Goal: Task Accomplishment & Management: Use online tool/utility

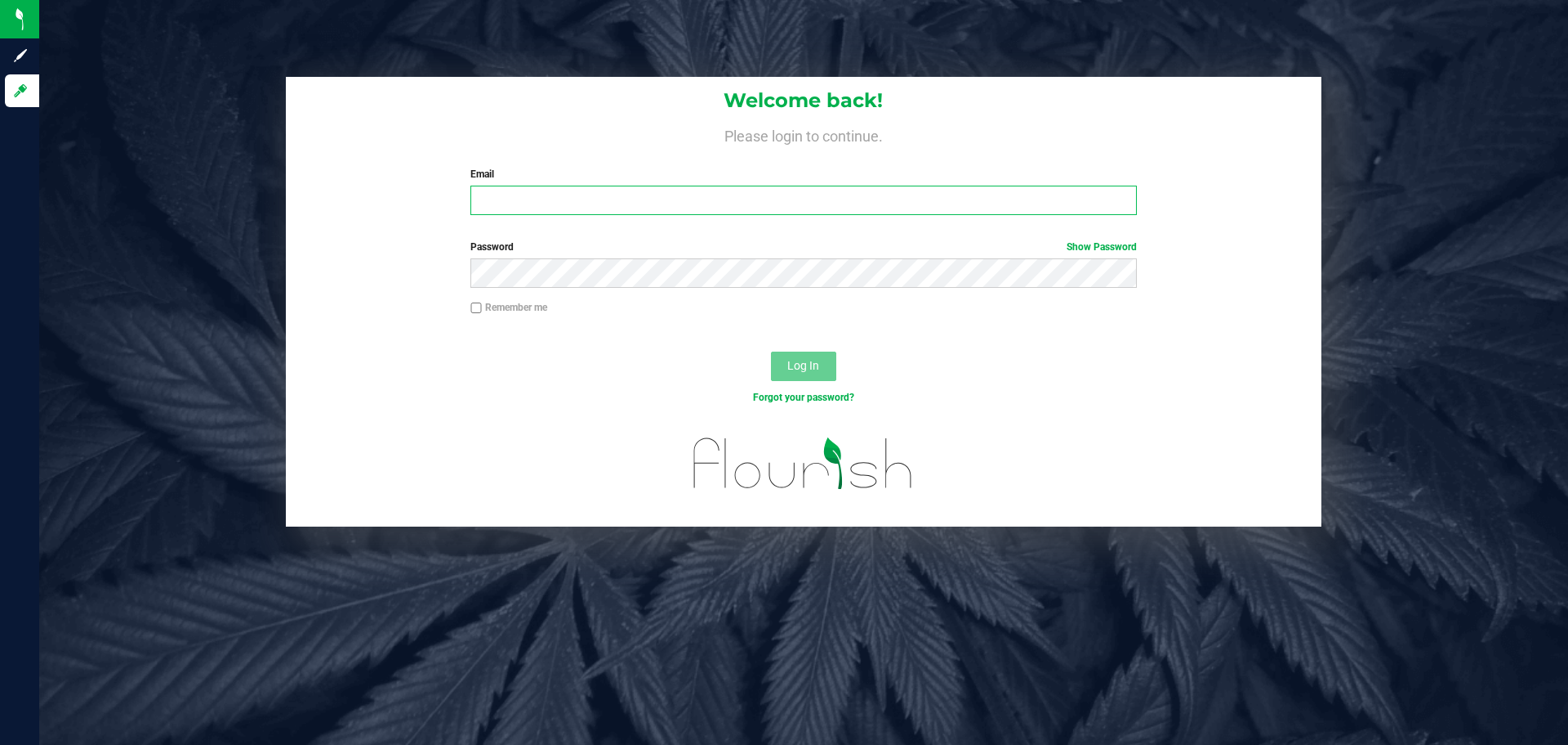
click at [538, 189] on input "Email" at bounding box center [803, 200] width 666 height 29
type input "[EMAIL_ADDRESS][DOMAIN_NAME]"
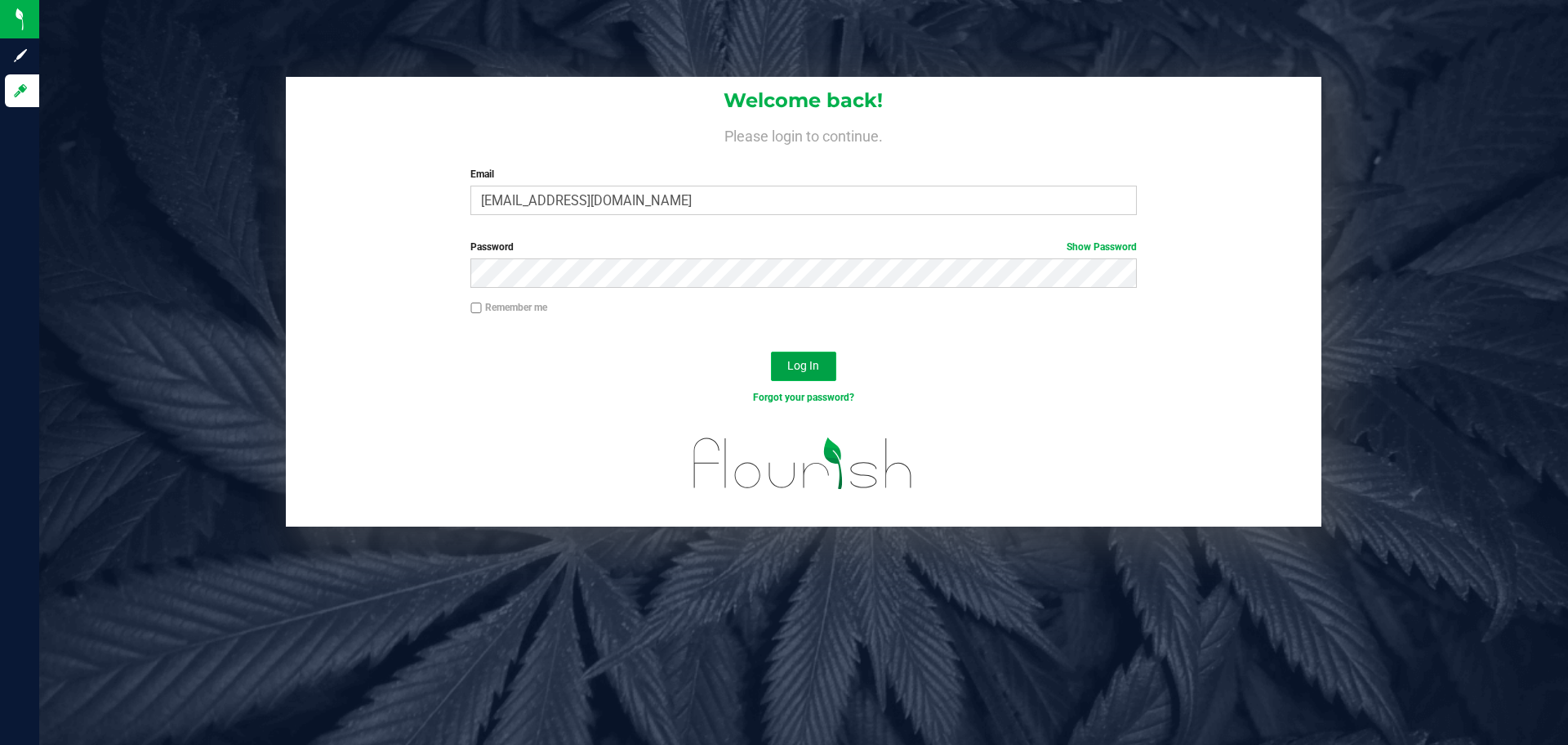
click at [816, 365] on span "Log In" at bounding box center [803, 366] width 32 height 13
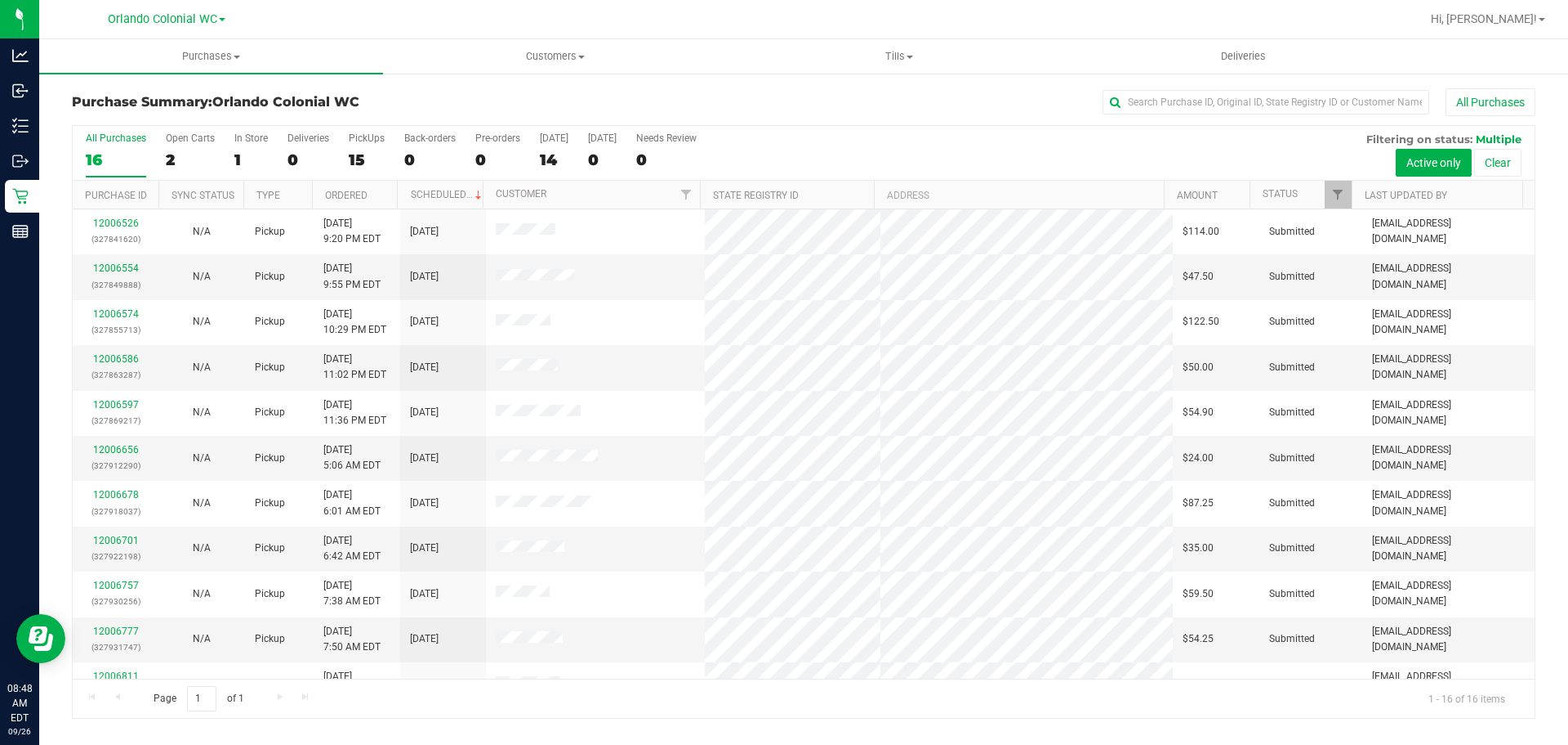
scroll to position [255, 0]
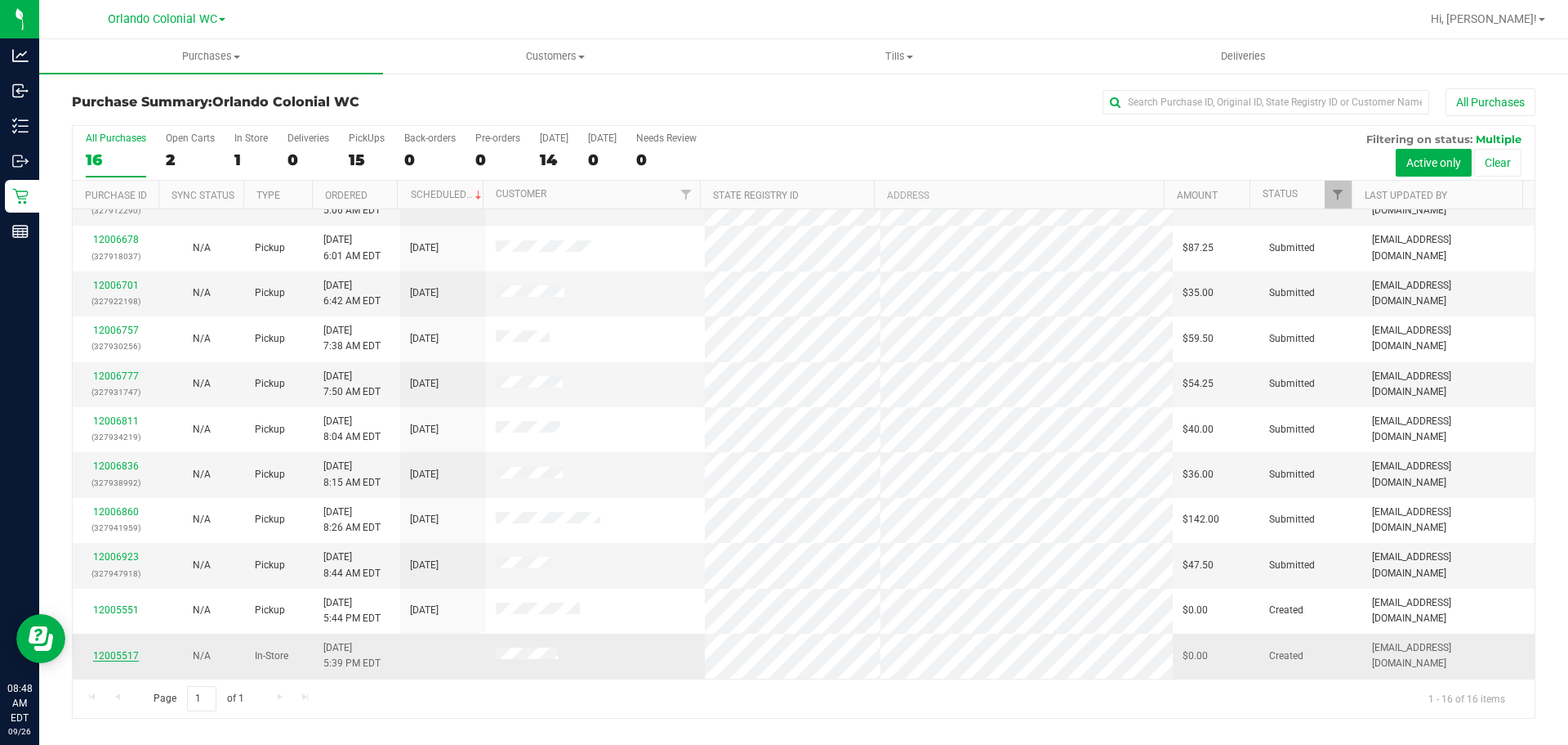
click at [124, 651] on link "12005517" at bounding box center [116, 656] width 46 height 11
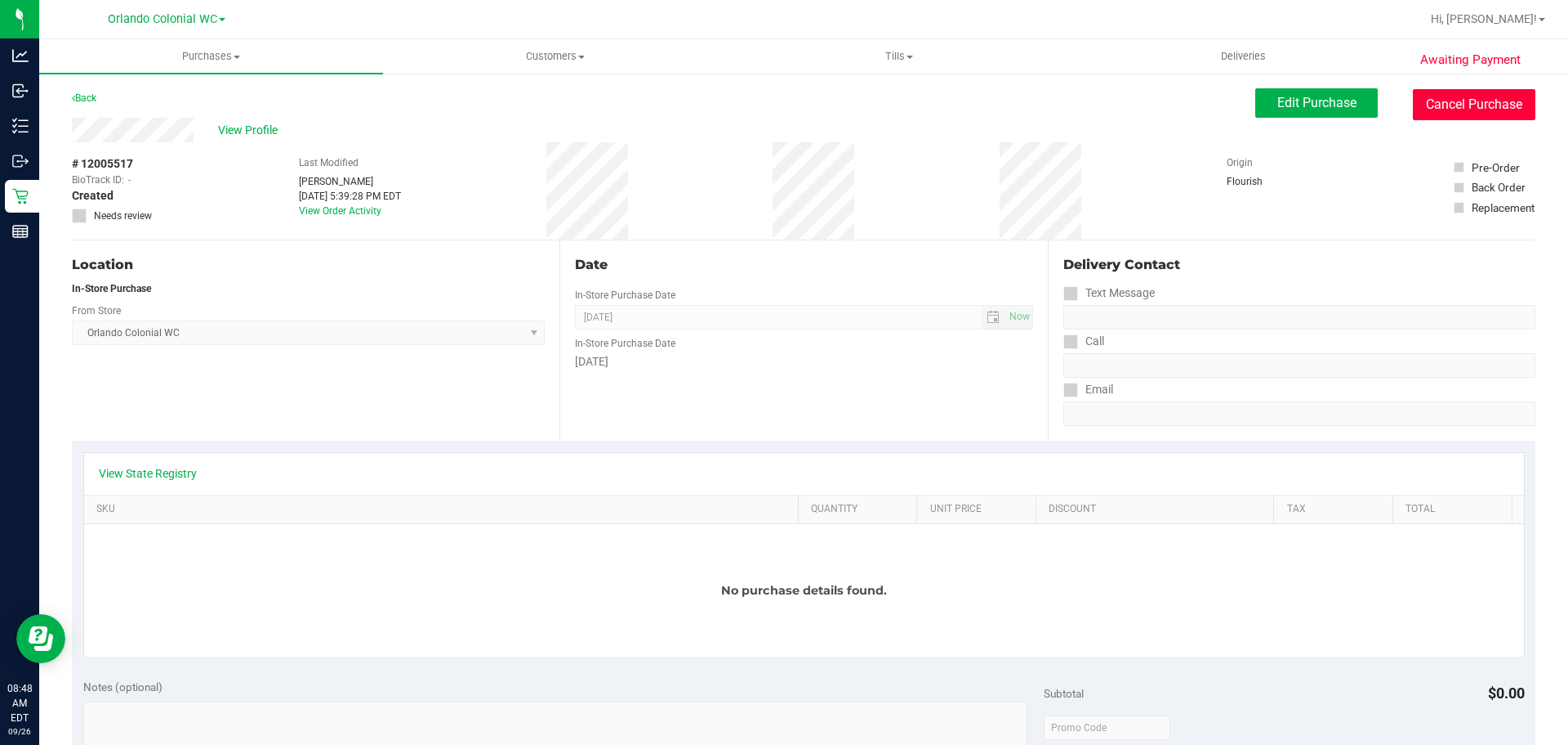
click at [1465, 101] on button "Cancel Purchase" at bounding box center [1474, 105] width 123 height 31
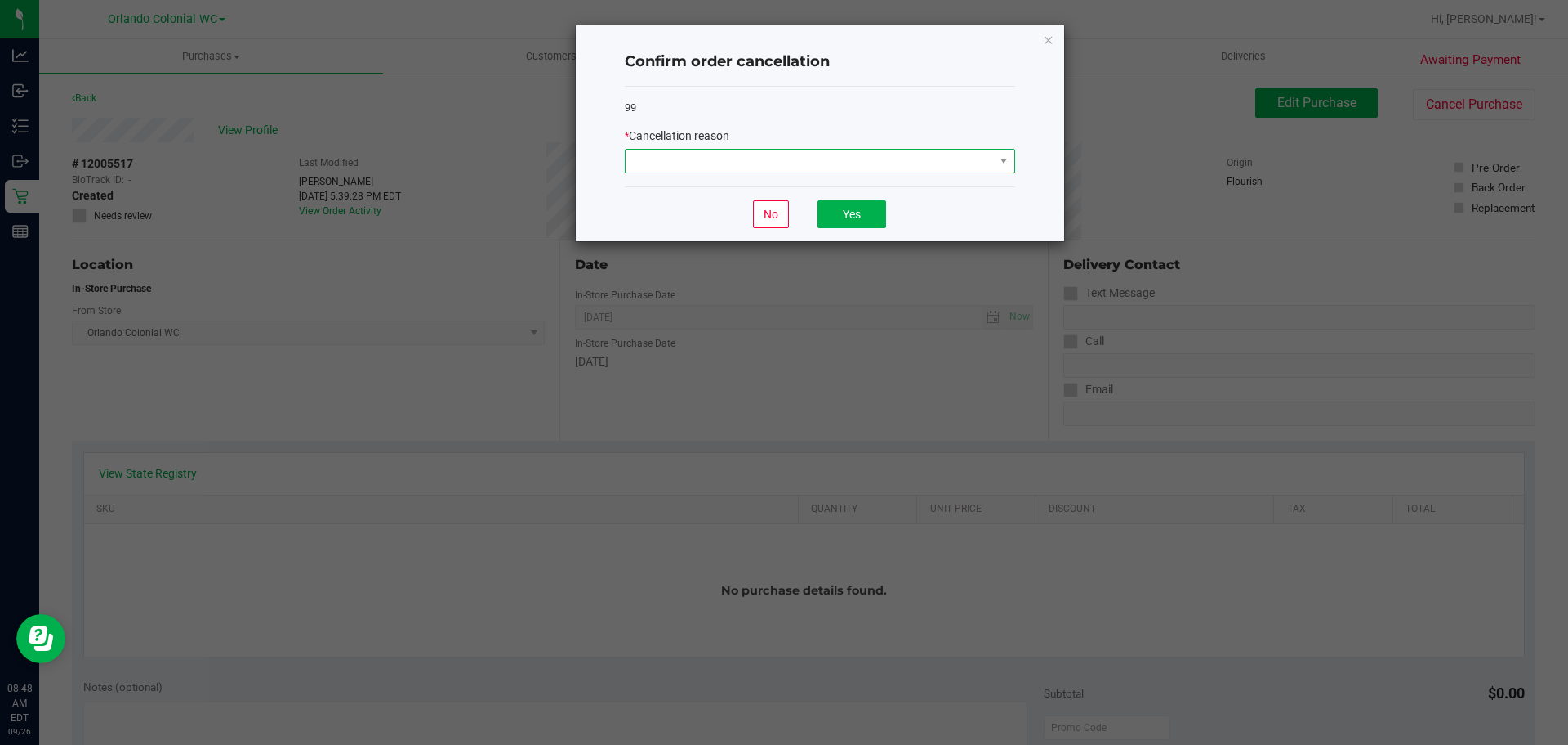
click at [754, 171] on span at bounding box center [810, 161] width 368 height 23
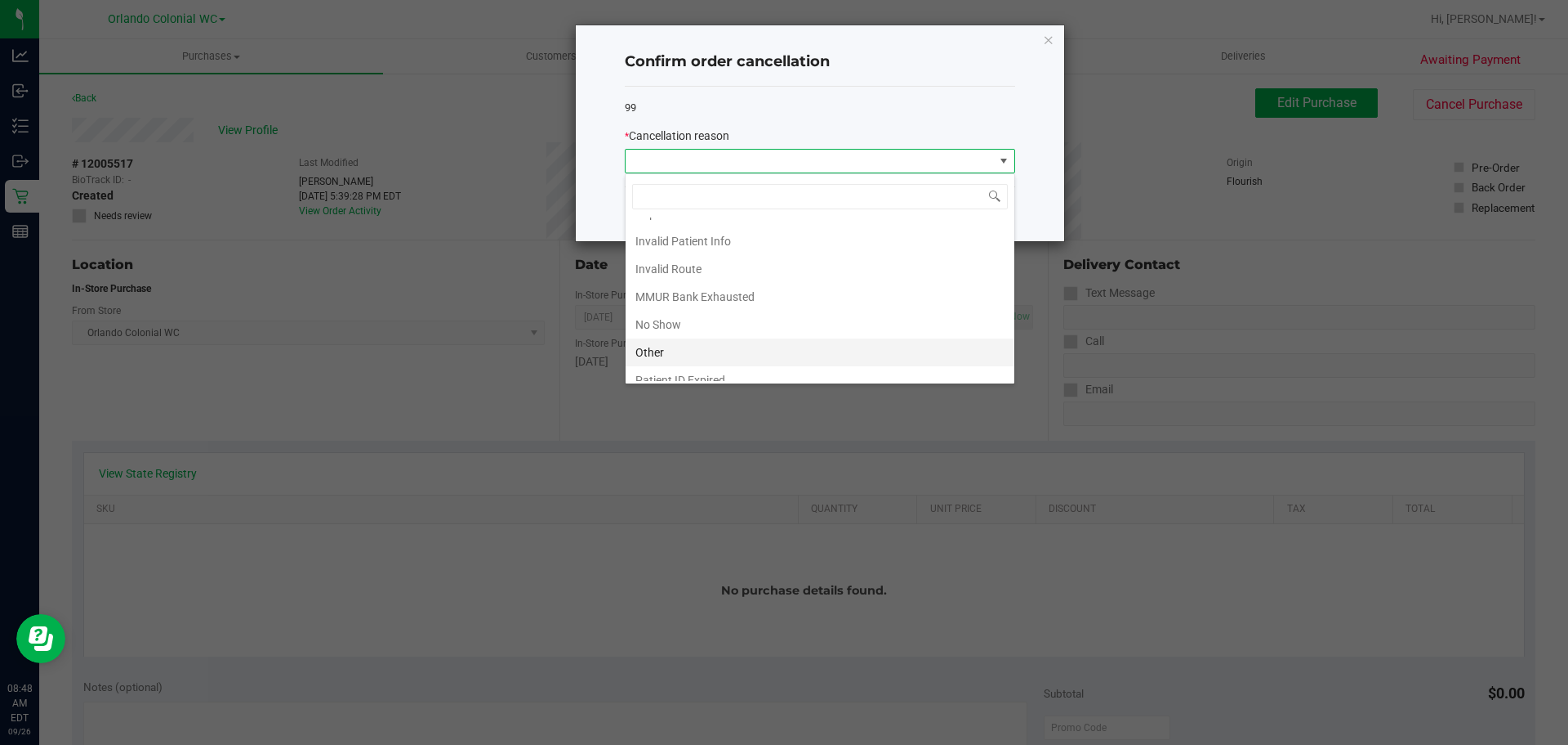
scroll to position [86, 0]
click at [698, 310] on li "Other" at bounding box center [820, 311] width 388 height 28
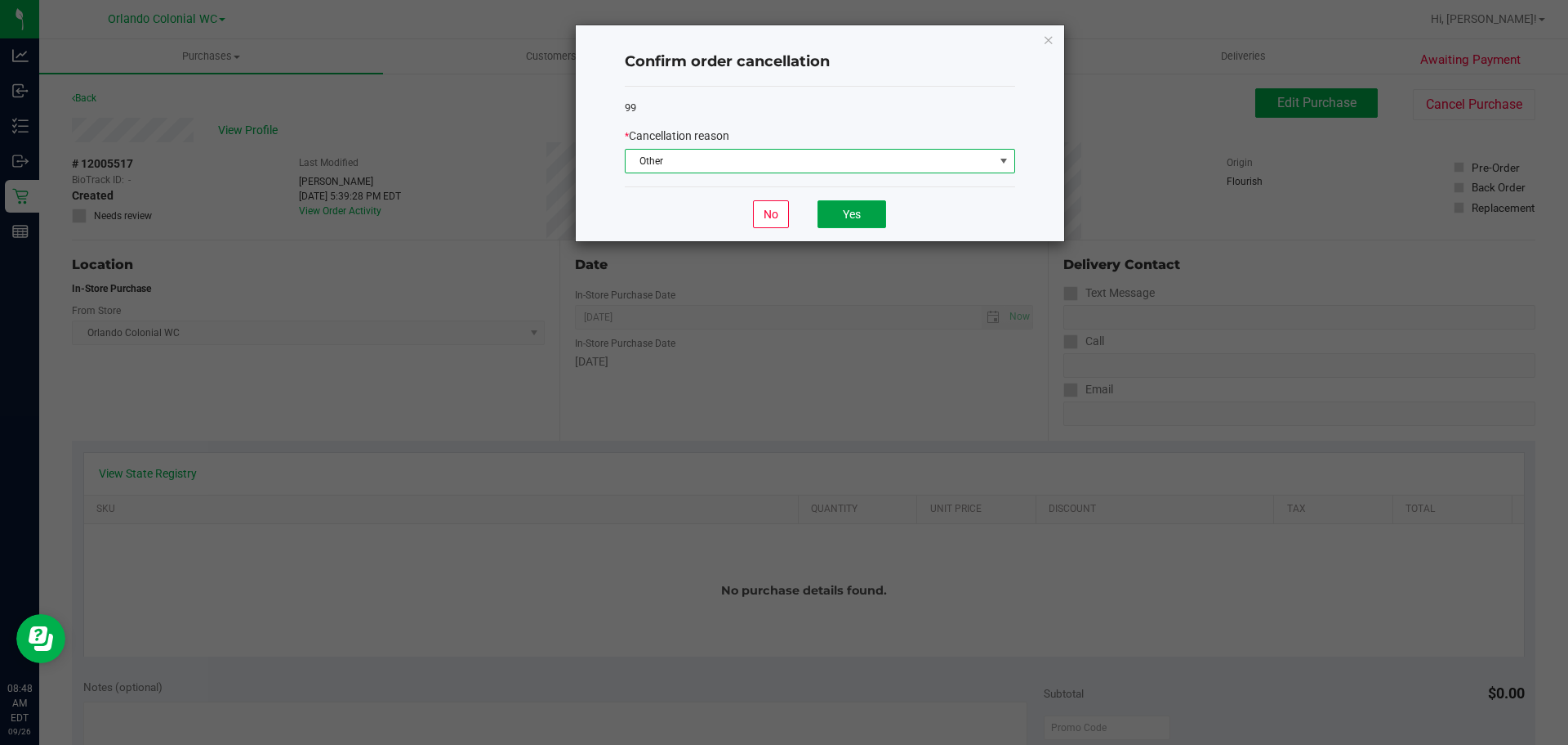
click at [871, 225] on button "Yes" at bounding box center [852, 214] width 68 height 28
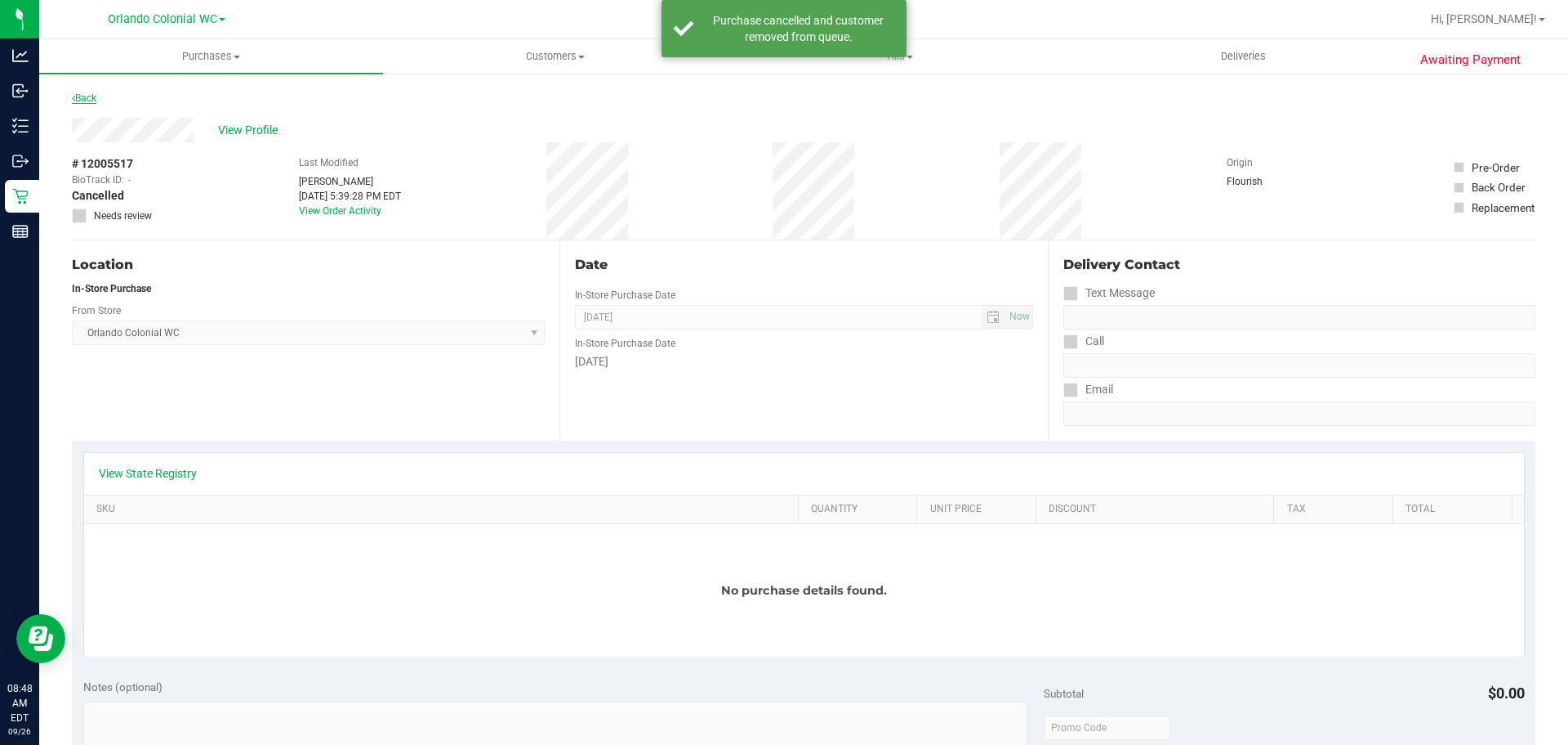
click at [96, 96] on link "Back" at bounding box center [85, 98] width 25 height 11
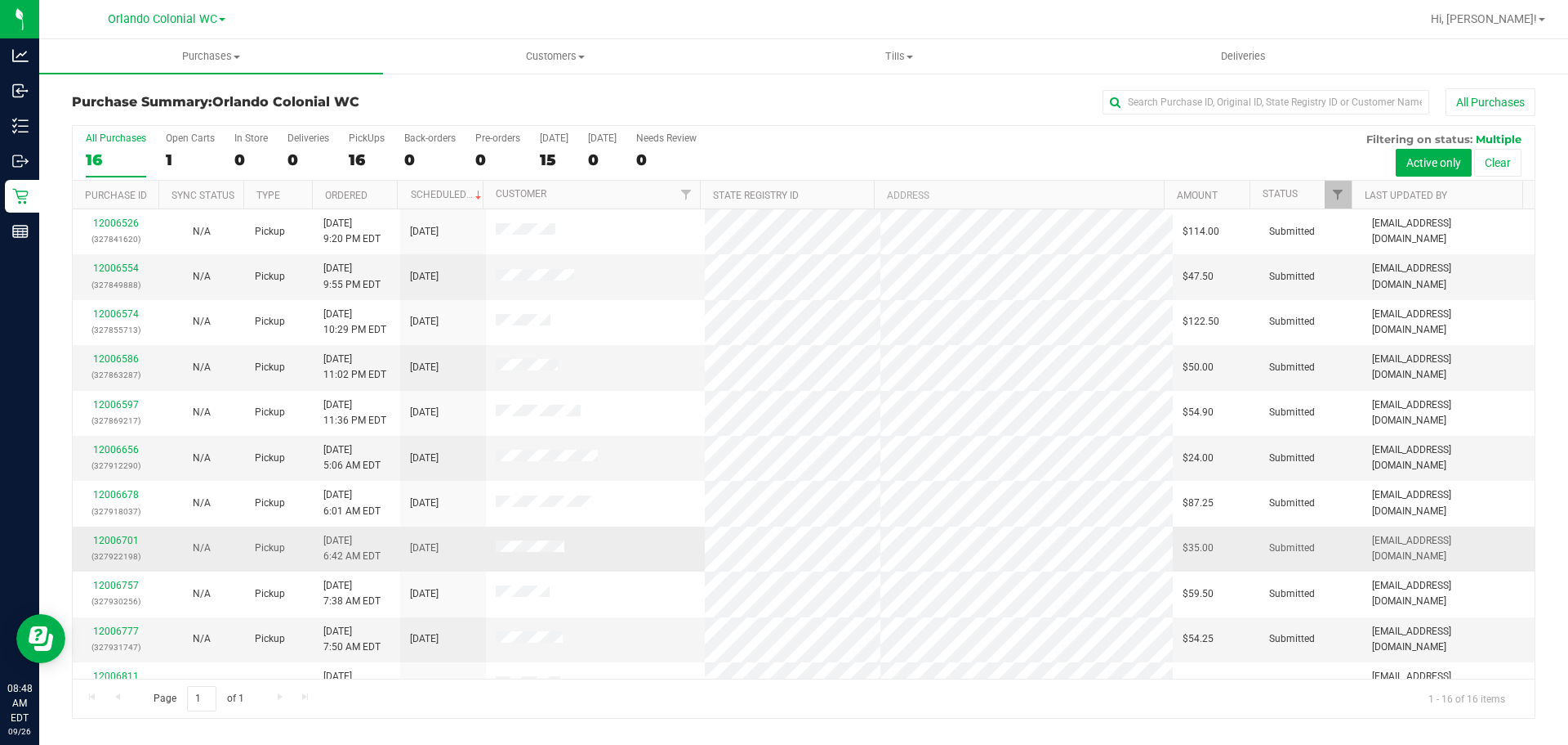
scroll to position [255, 0]
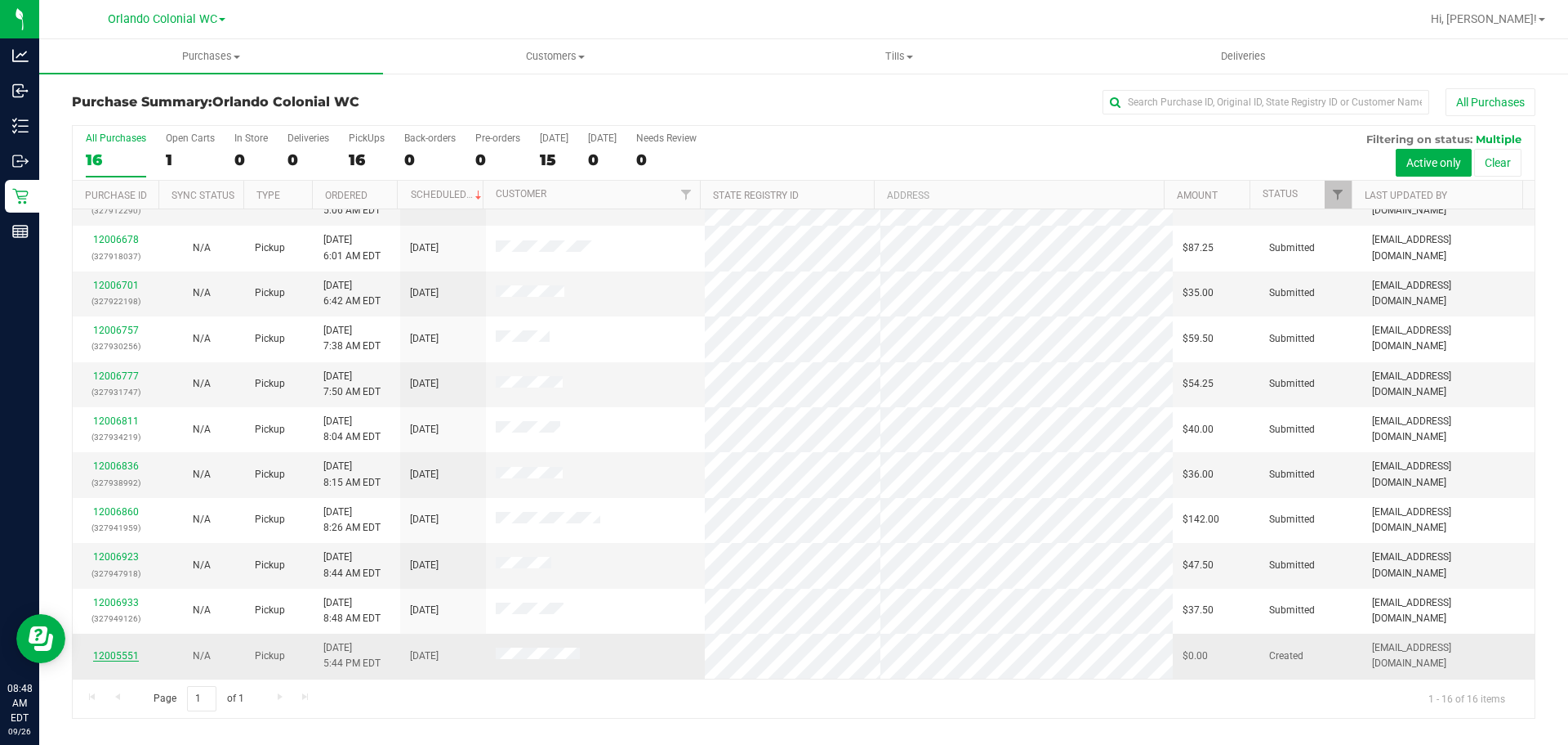
click at [116, 654] on link "12005551" at bounding box center [116, 656] width 46 height 11
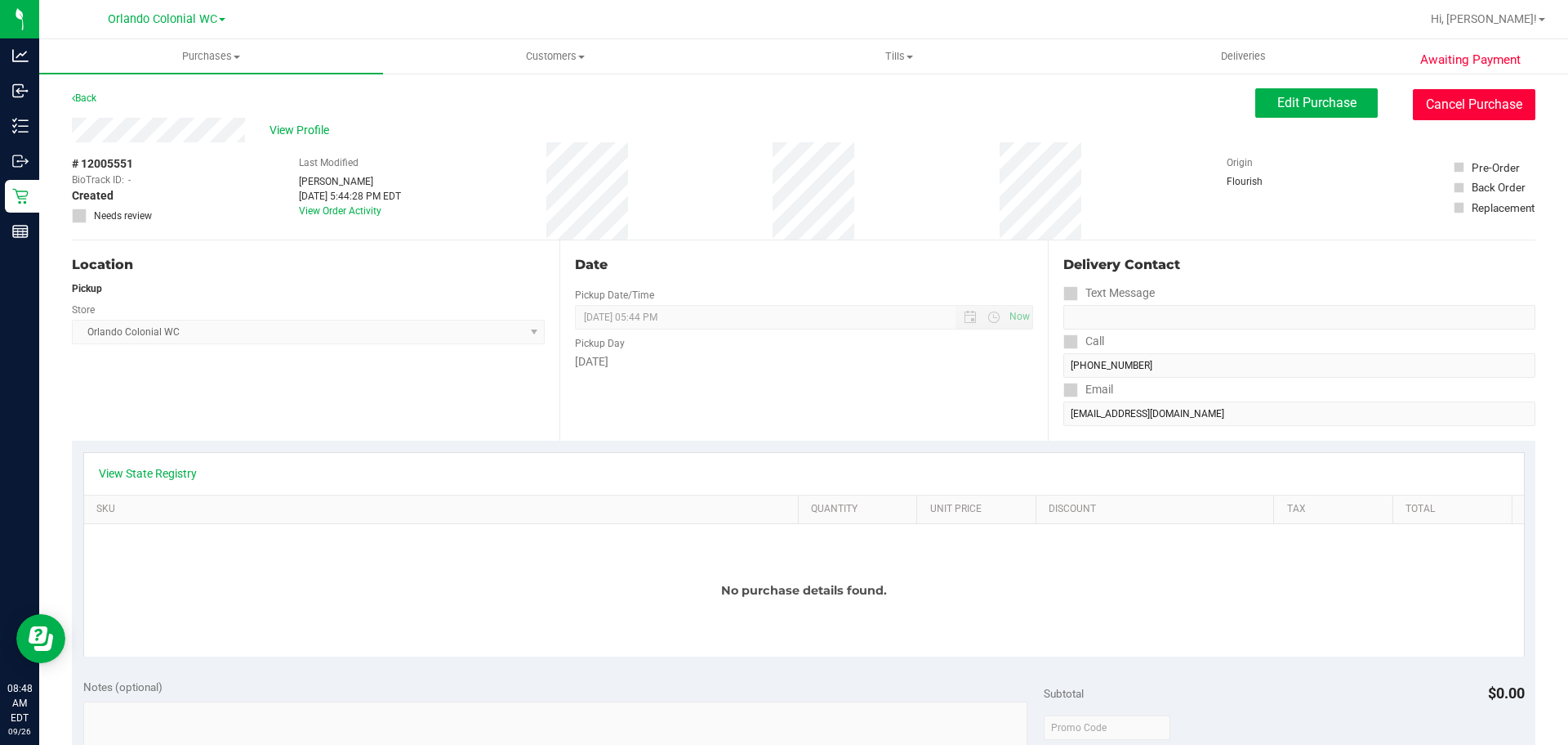
click at [1450, 104] on button "Cancel Purchase" at bounding box center [1474, 105] width 123 height 31
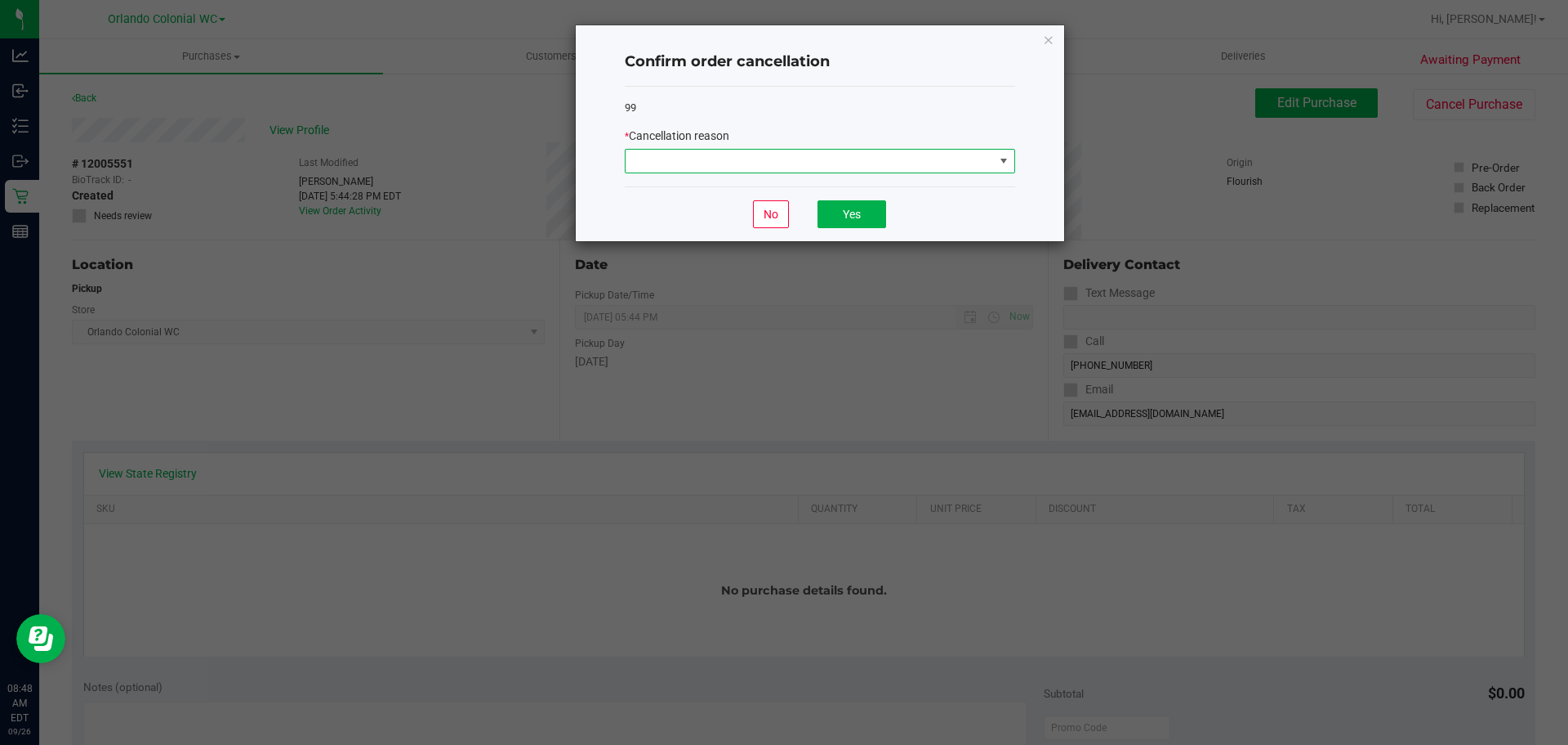
drag, startPoint x: 741, startPoint y: 155, endPoint x: 739, endPoint y: 172, distance: 17.1
click at [741, 155] on span at bounding box center [810, 161] width 368 height 23
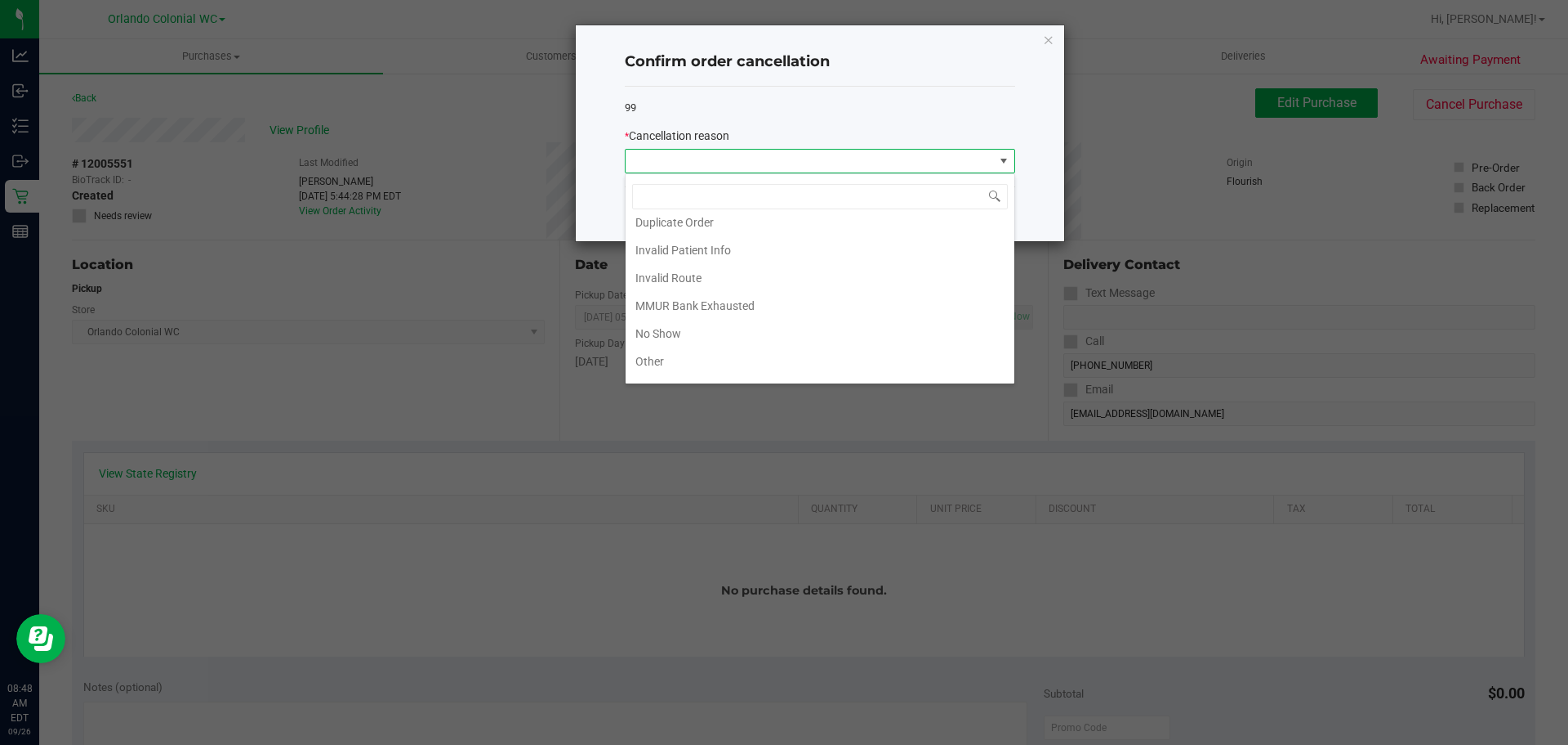
scroll to position [86, 0]
click at [707, 305] on li "Other" at bounding box center [820, 311] width 388 height 28
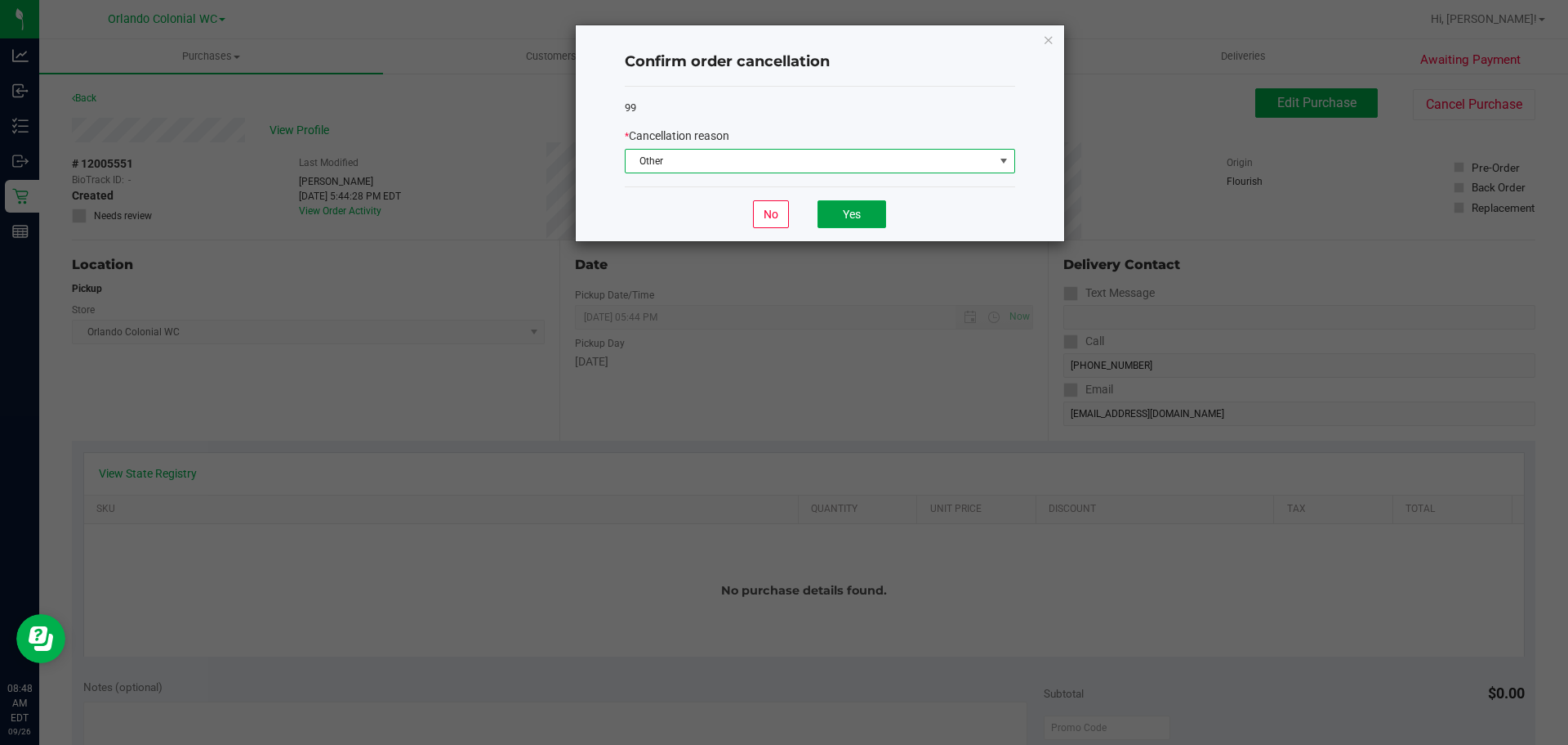
click at [870, 202] on button "Yes" at bounding box center [852, 214] width 68 height 28
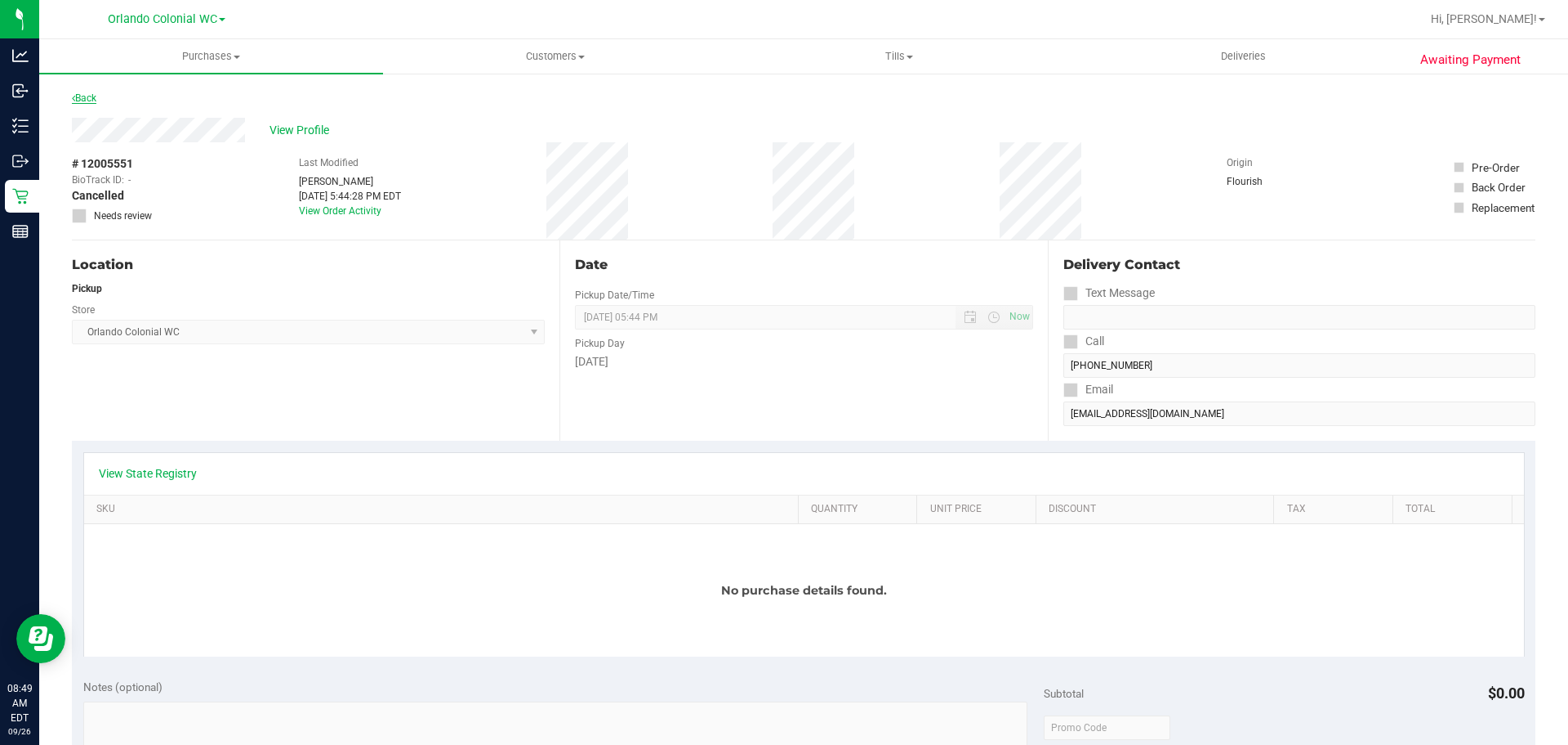
click at [82, 94] on link "Back" at bounding box center [85, 98] width 25 height 11
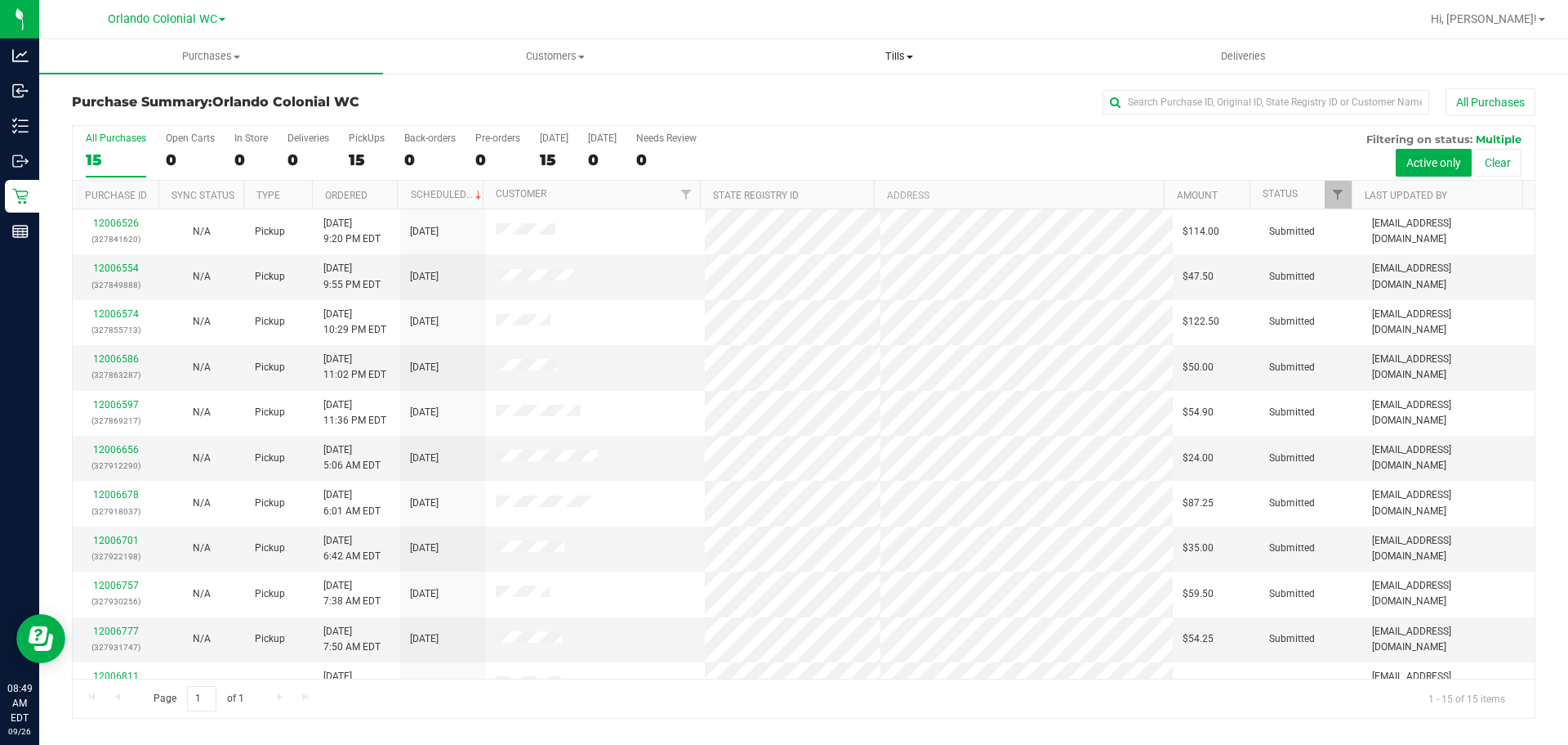
click at [914, 64] on uib-tab-heading "Tills Manage tills Reconcile e-payments" at bounding box center [898, 56] width 342 height 32
click at [797, 103] on span "Manage tills" at bounding box center [782, 98] width 110 height 14
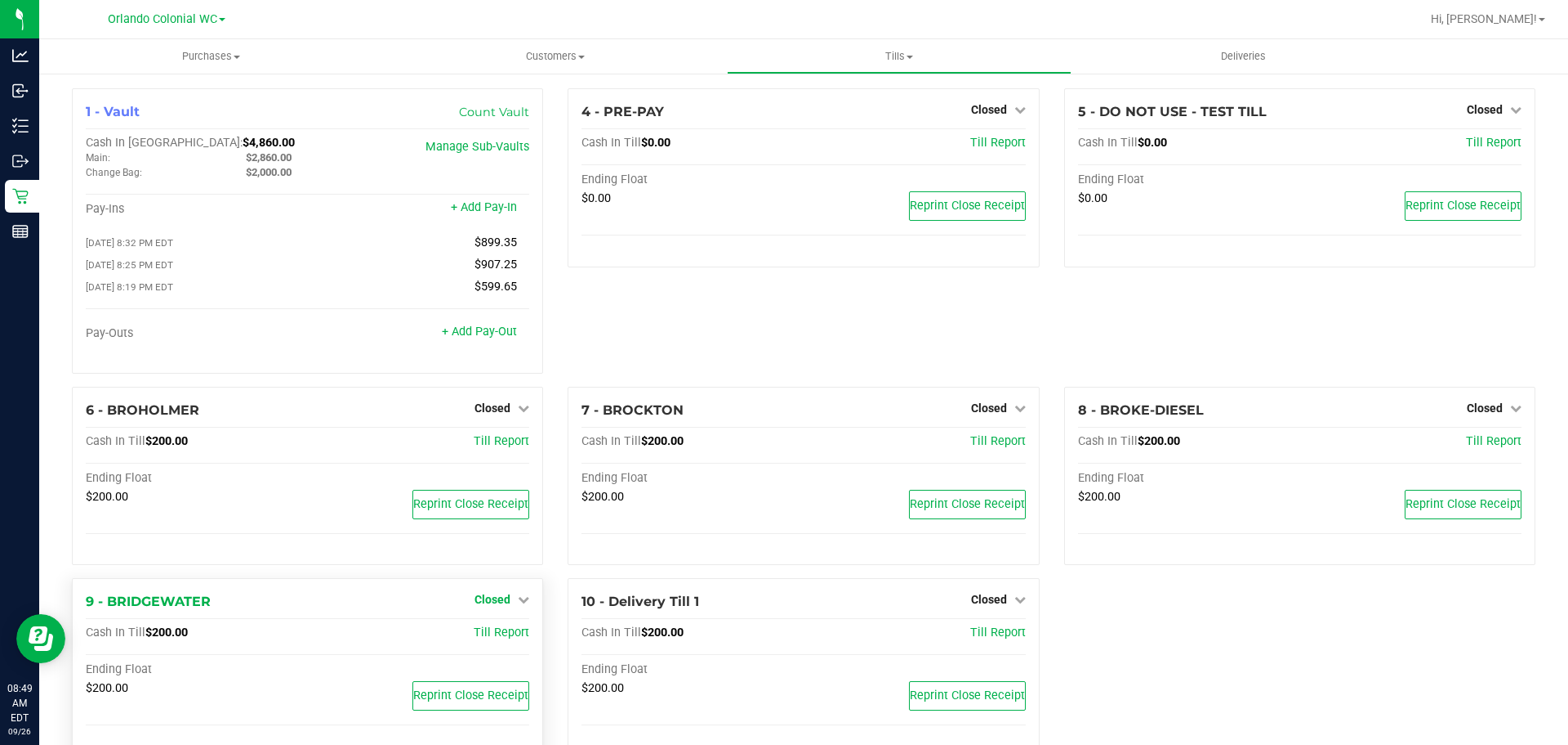
click at [507, 605] on link "Closed" at bounding box center [502, 600] width 55 height 13
click at [505, 634] on link "Open Till" at bounding box center [492, 634] width 44 height 13
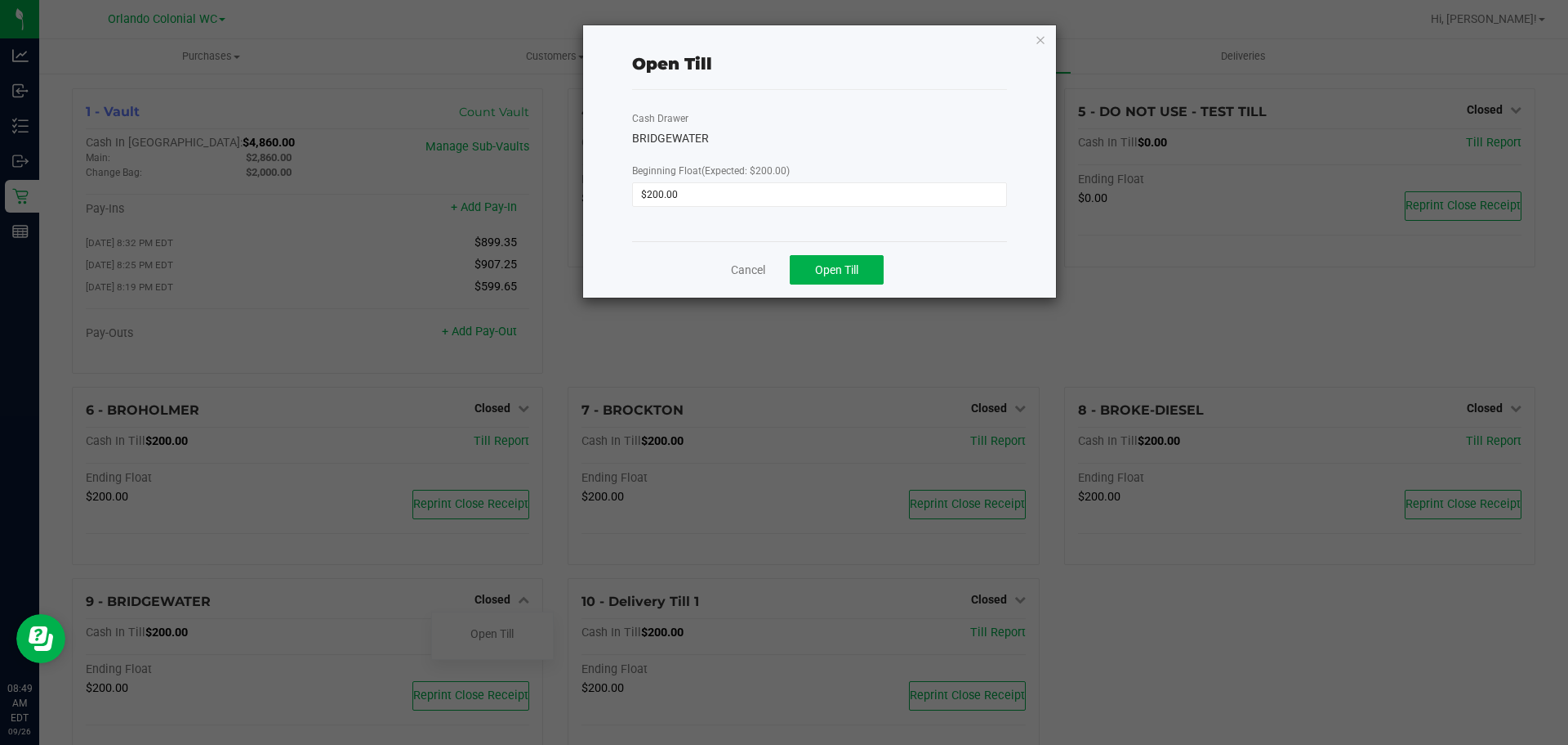
click at [815, 284] on div "Cancel Open Till" at bounding box center [820, 269] width 375 height 56
click at [814, 277] on button "Open Till" at bounding box center [837, 269] width 94 height 29
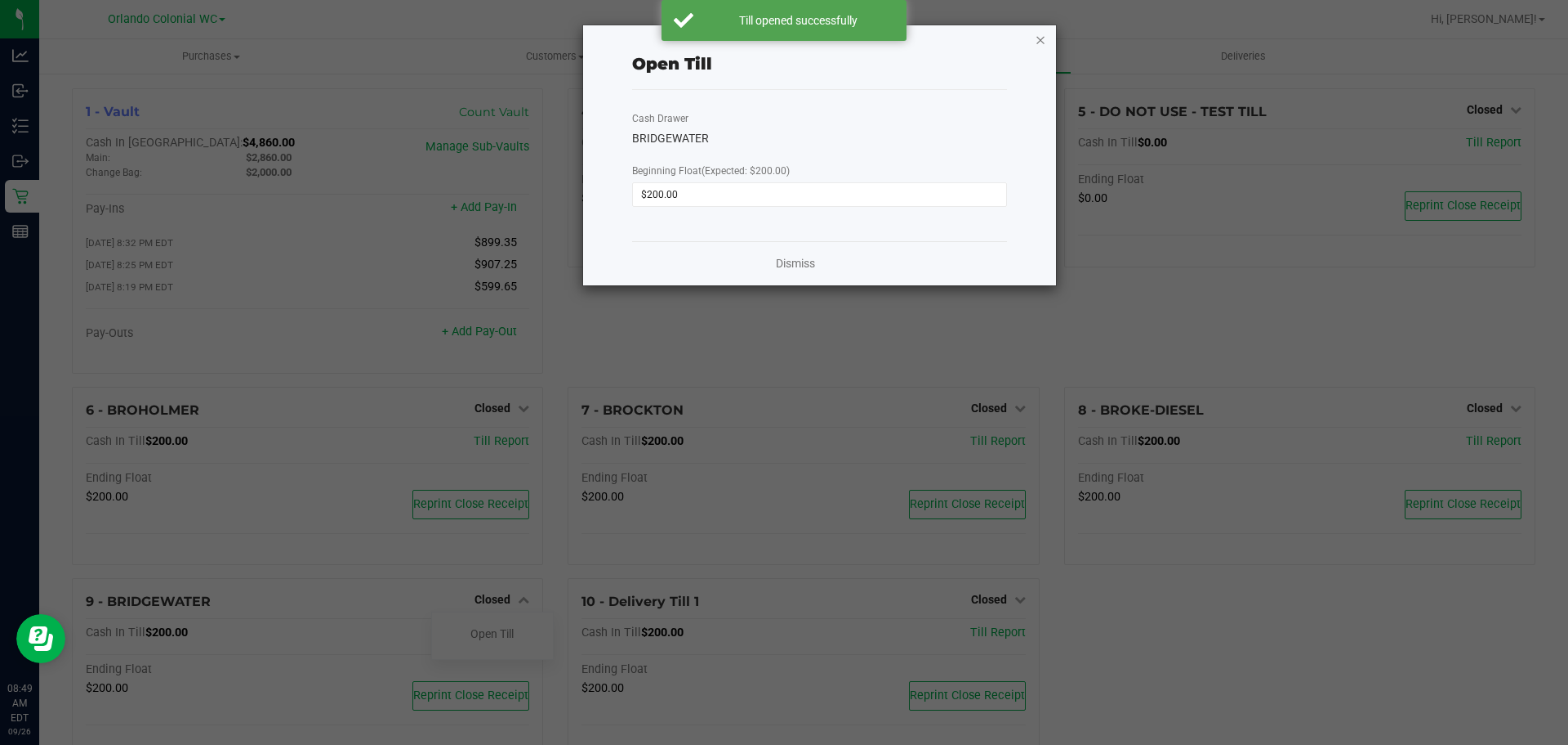
click at [1042, 41] on icon "button" at bounding box center [1041, 39] width 11 height 20
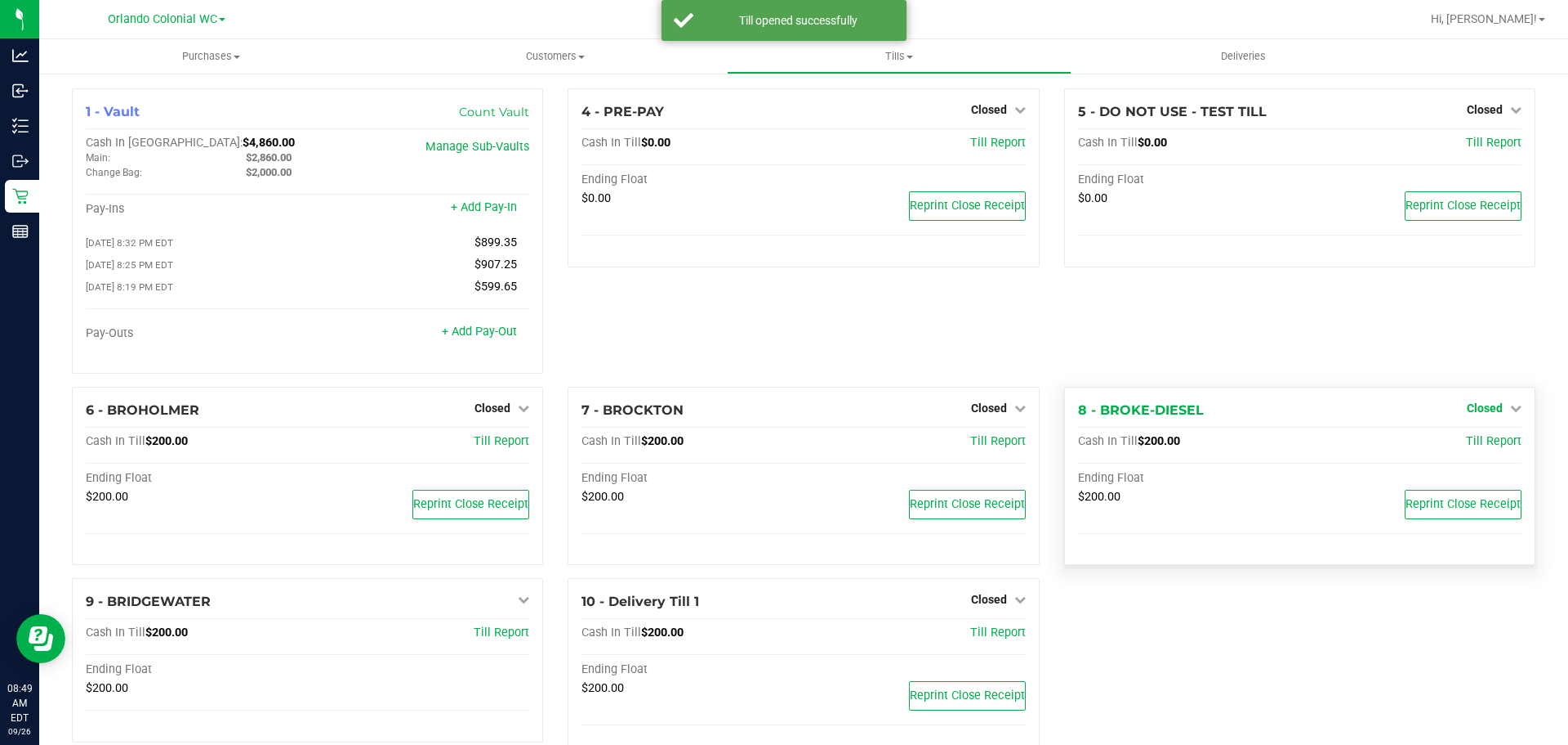
click at [1492, 413] on link "Closed" at bounding box center [1495, 408] width 55 height 13
click at [1470, 444] on link "Open Till" at bounding box center [1484, 442] width 44 height 13
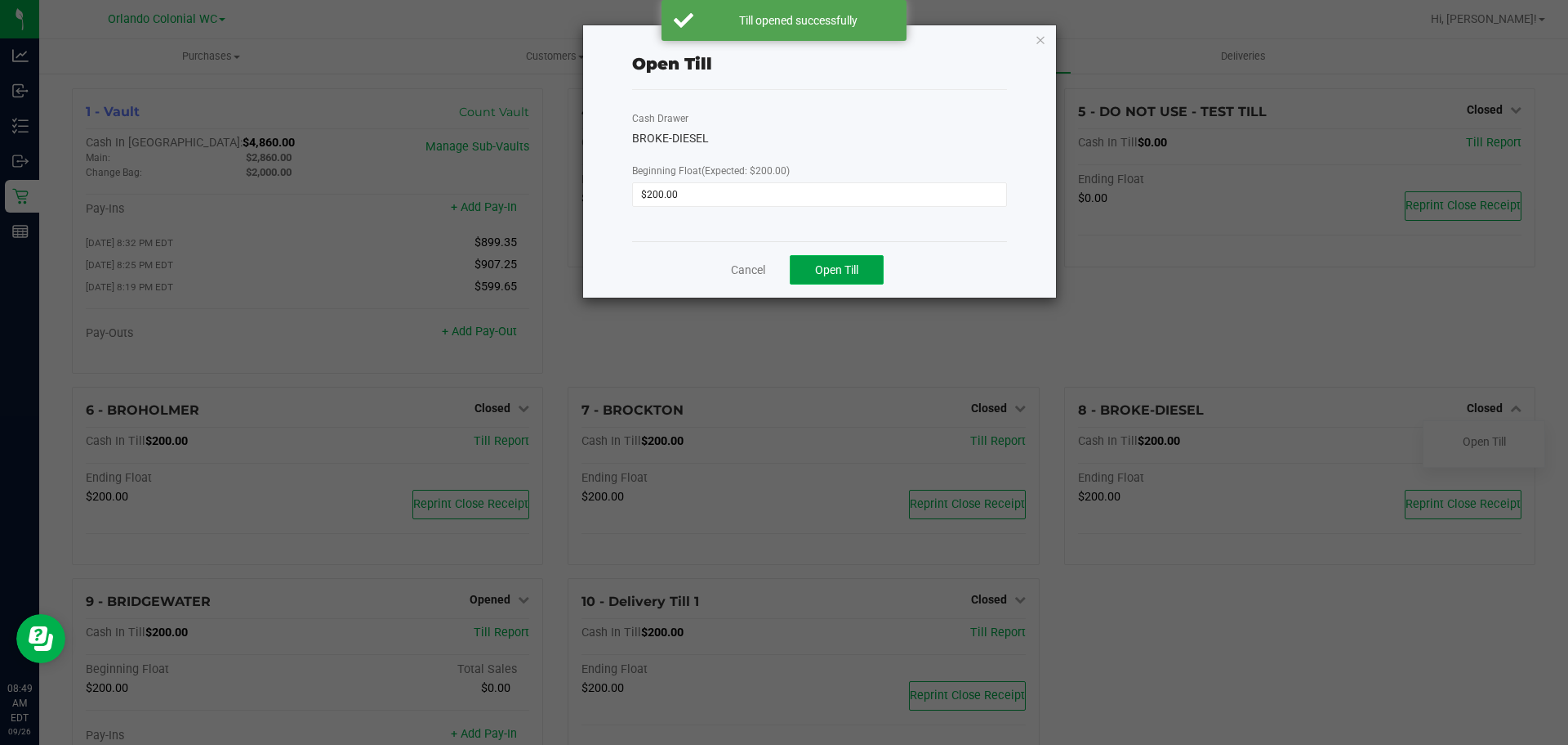
click at [873, 273] on button "Open Till" at bounding box center [837, 269] width 94 height 29
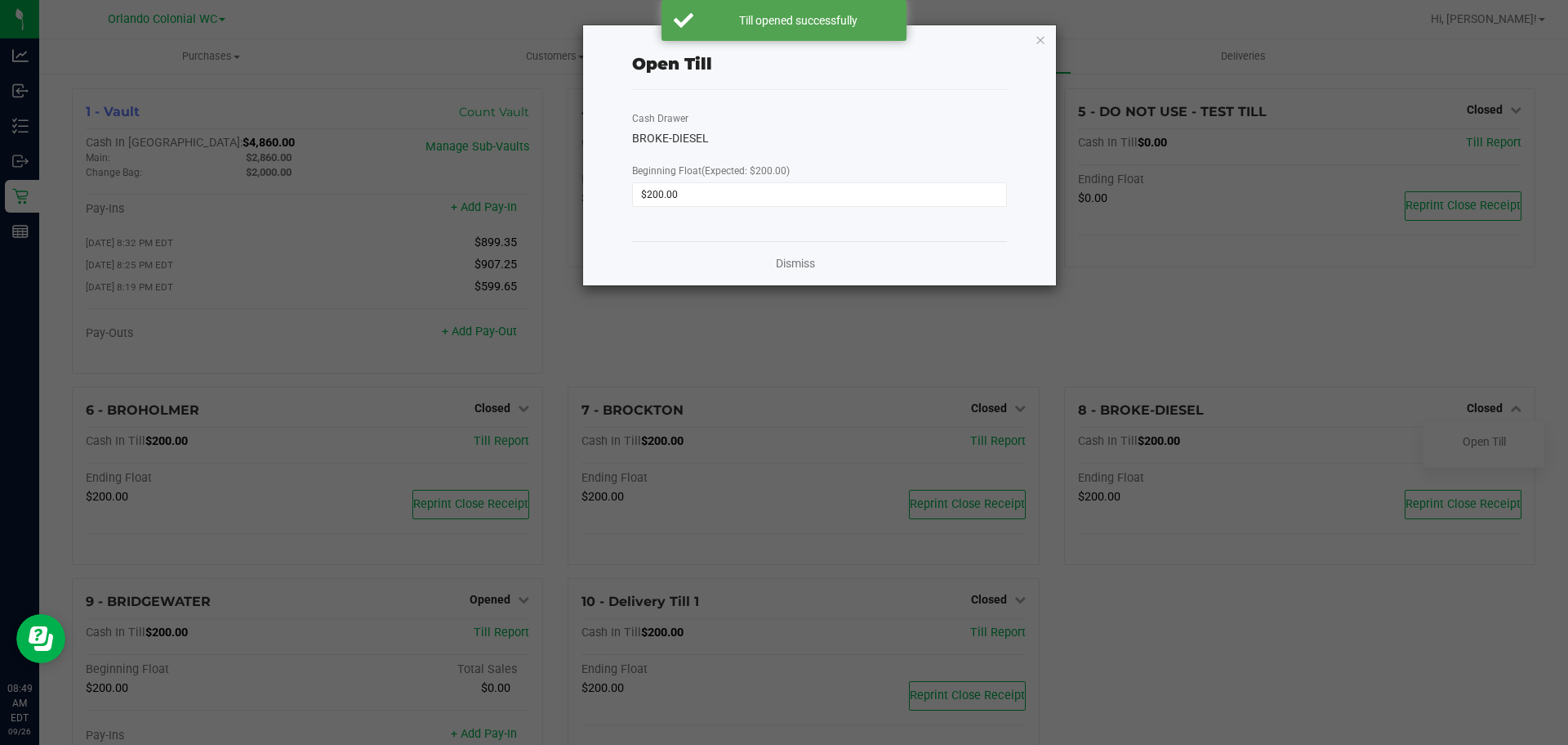
click at [1047, 42] on div "Open Till Cash Drawer BROKE-DIESEL Beginning Float (Expected: $200.00) $200.00 …" at bounding box center [820, 156] width 473 height 260
click at [1040, 39] on icon "button" at bounding box center [1041, 39] width 11 height 20
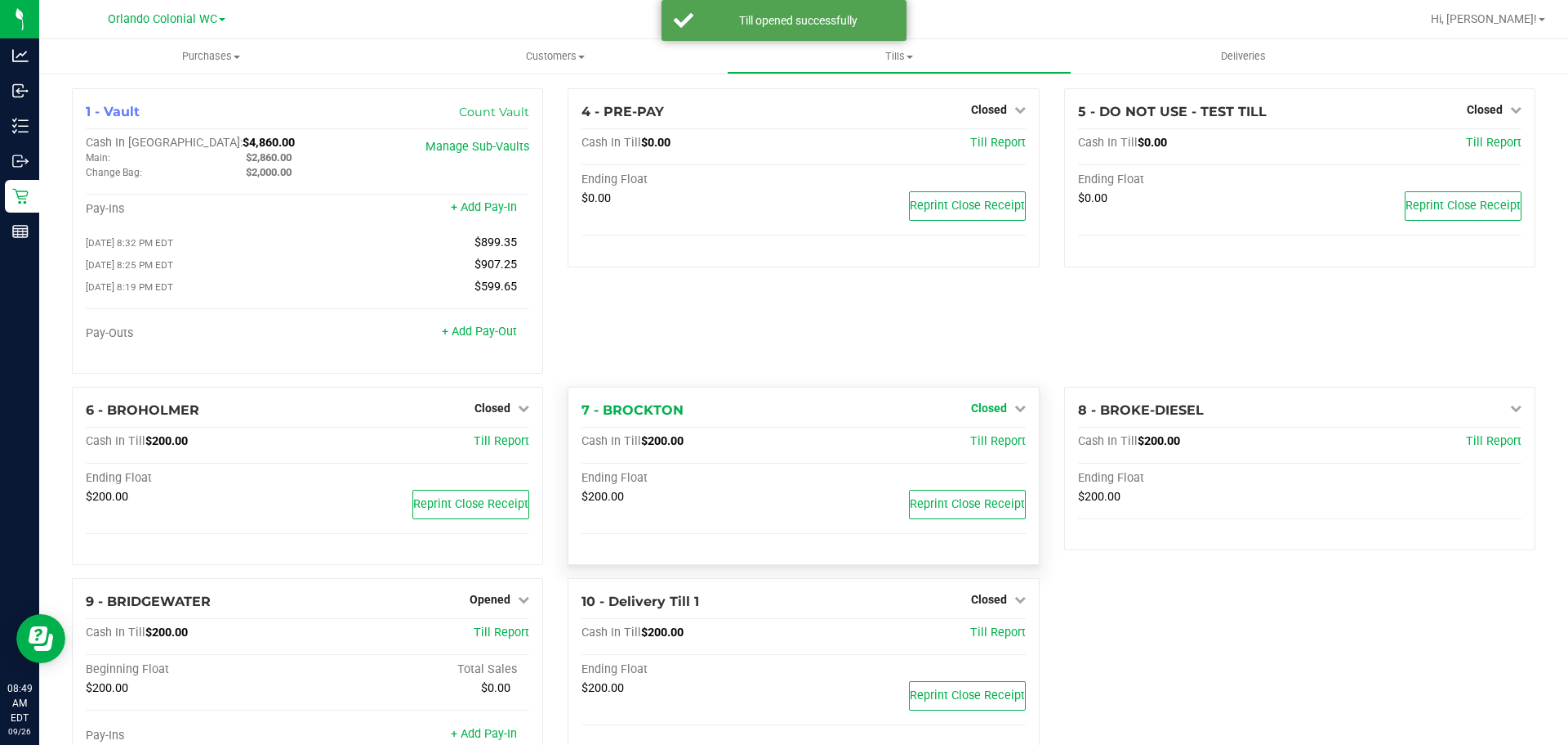
click at [981, 406] on span "Closed" at bounding box center [990, 408] width 36 height 13
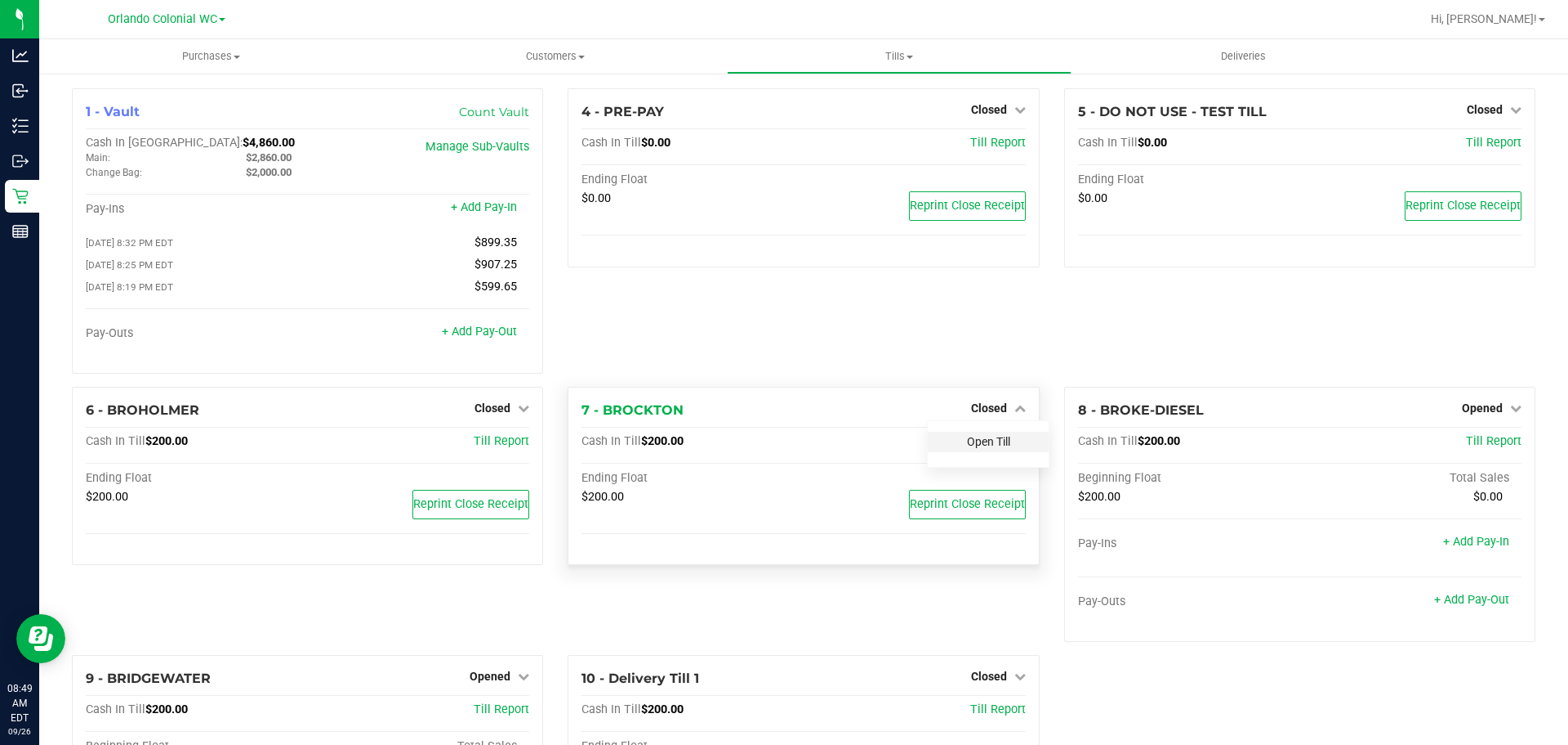
click at [976, 446] on link "Open Till" at bounding box center [989, 442] width 44 height 13
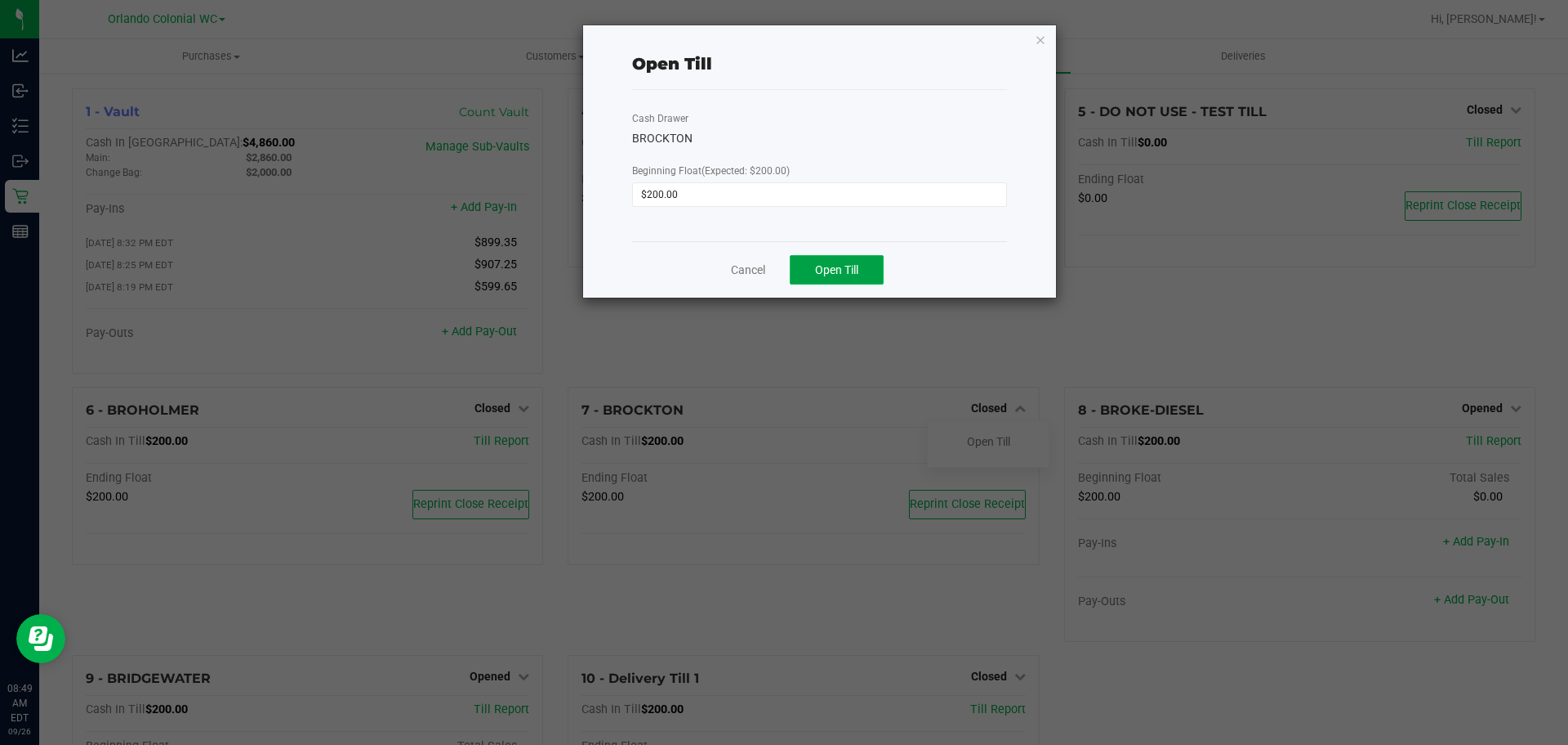
click at [856, 273] on span "Open Till" at bounding box center [837, 270] width 44 height 13
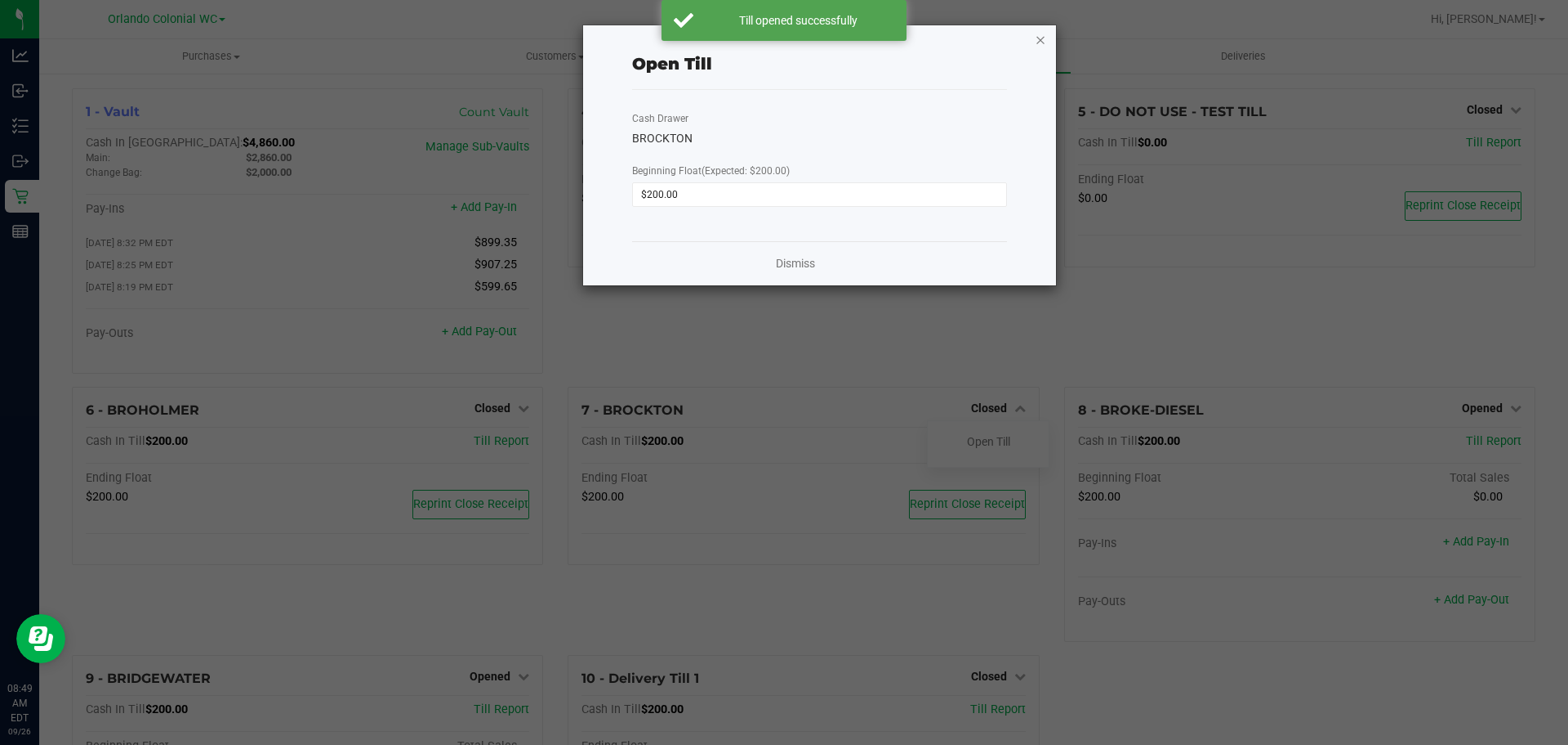
click at [1043, 39] on icon "button" at bounding box center [1041, 39] width 11 height 20
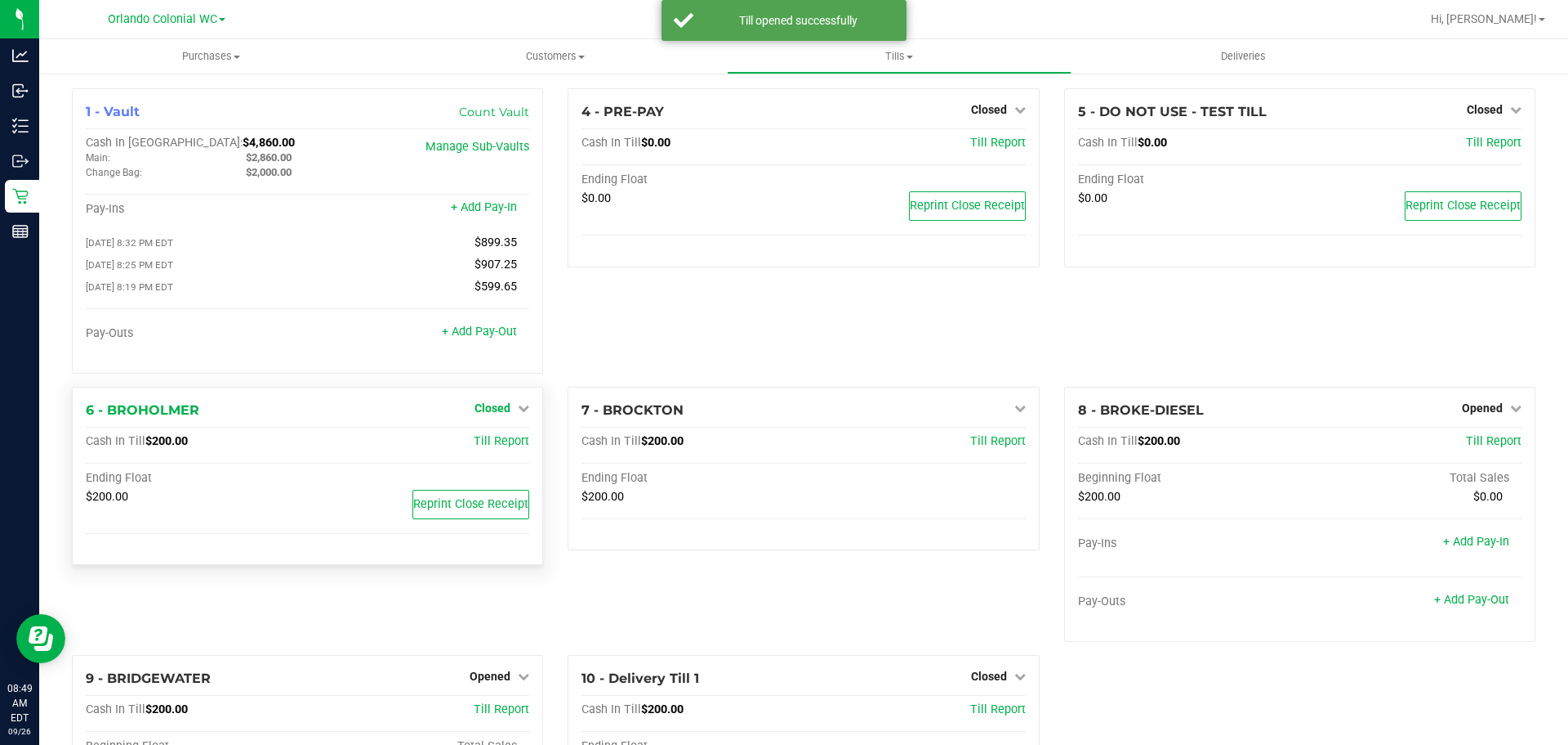
click at [512, 414] on link "Closed" at bounding box center [502, 408] width 55 height 13
click at [498, 448] on link "Open Till" at bounding box center [492, 442] width 44 height 13
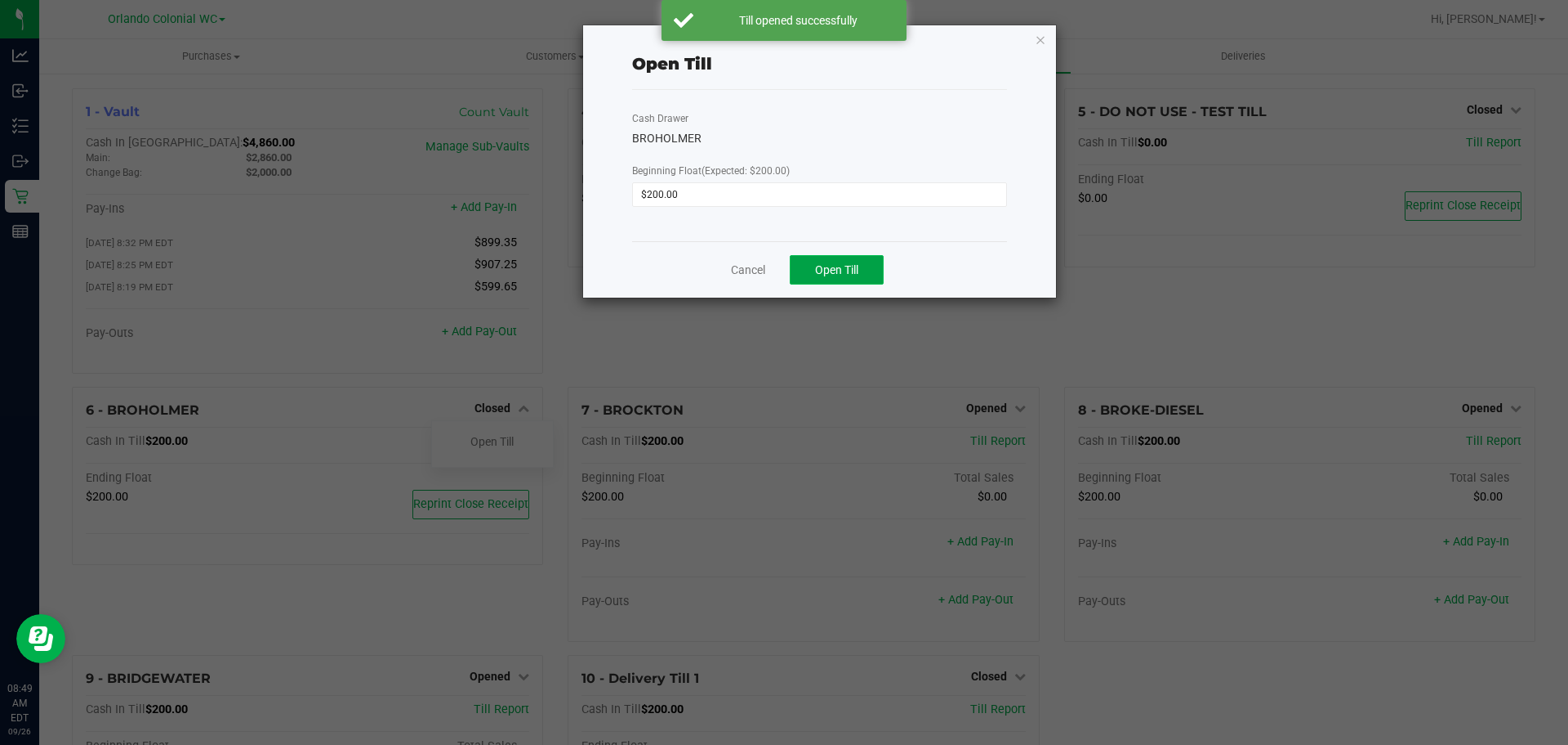
click at [829, 266] on span "Open Till" at bounding box center [837, 270] width 44 height 13
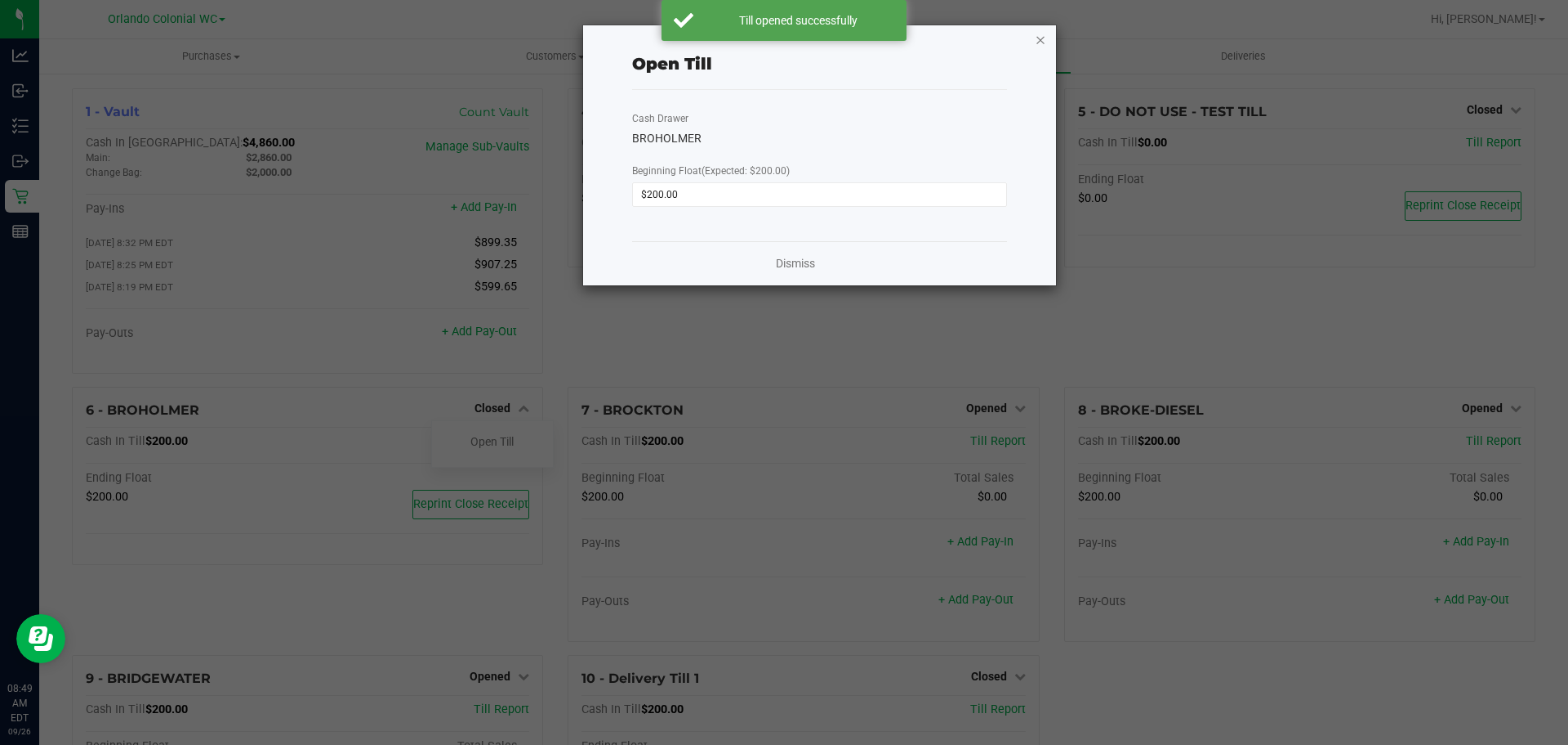
click at [1040, 38] on icon "button" at bounding box center [1041, 39] width 11 height 20
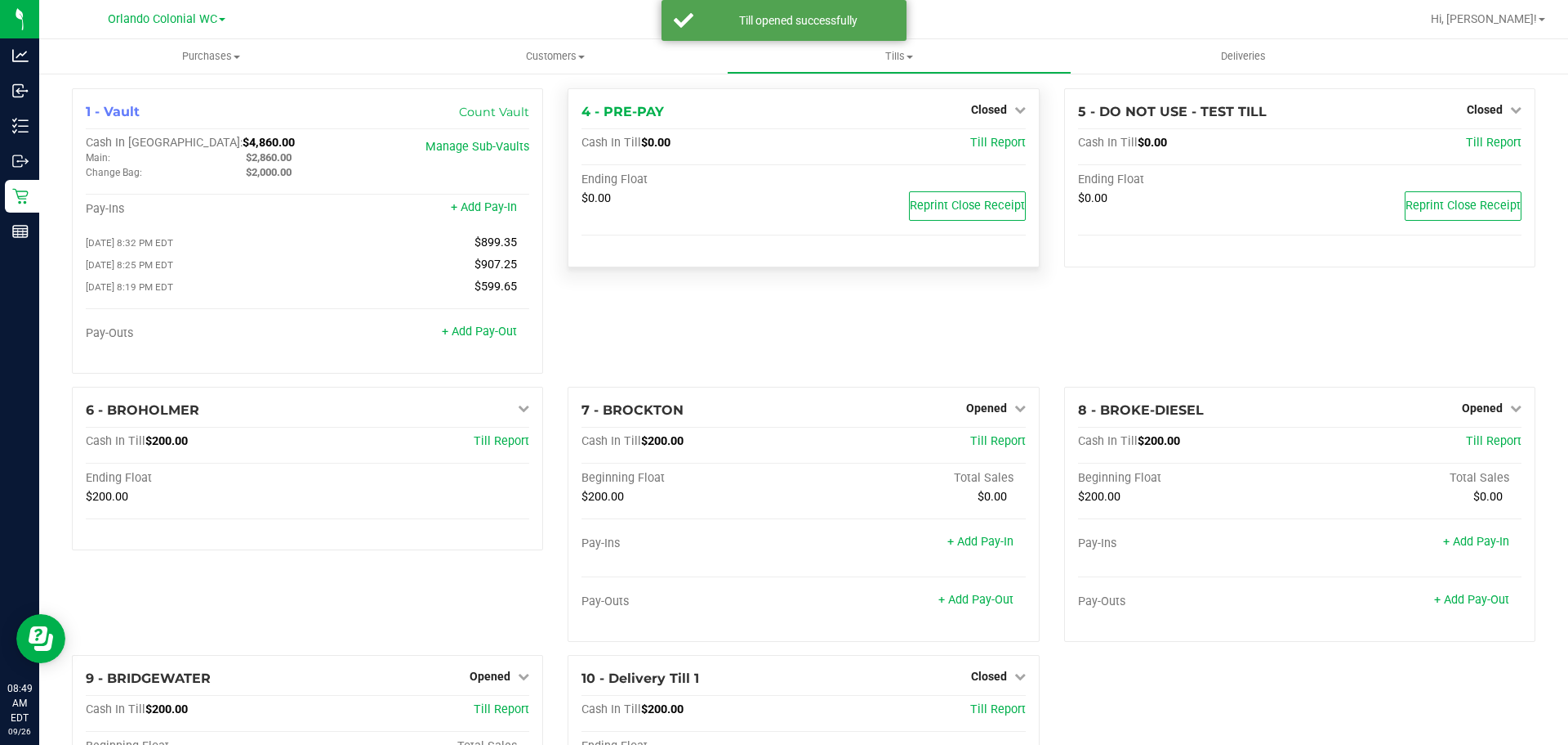
click at [990, 103] on div "Closed" at bounding box center [999, 109] width 55 height 20
click at [996, 110] on span "Closed" at bounding box center [990, 109] width 36 height 13
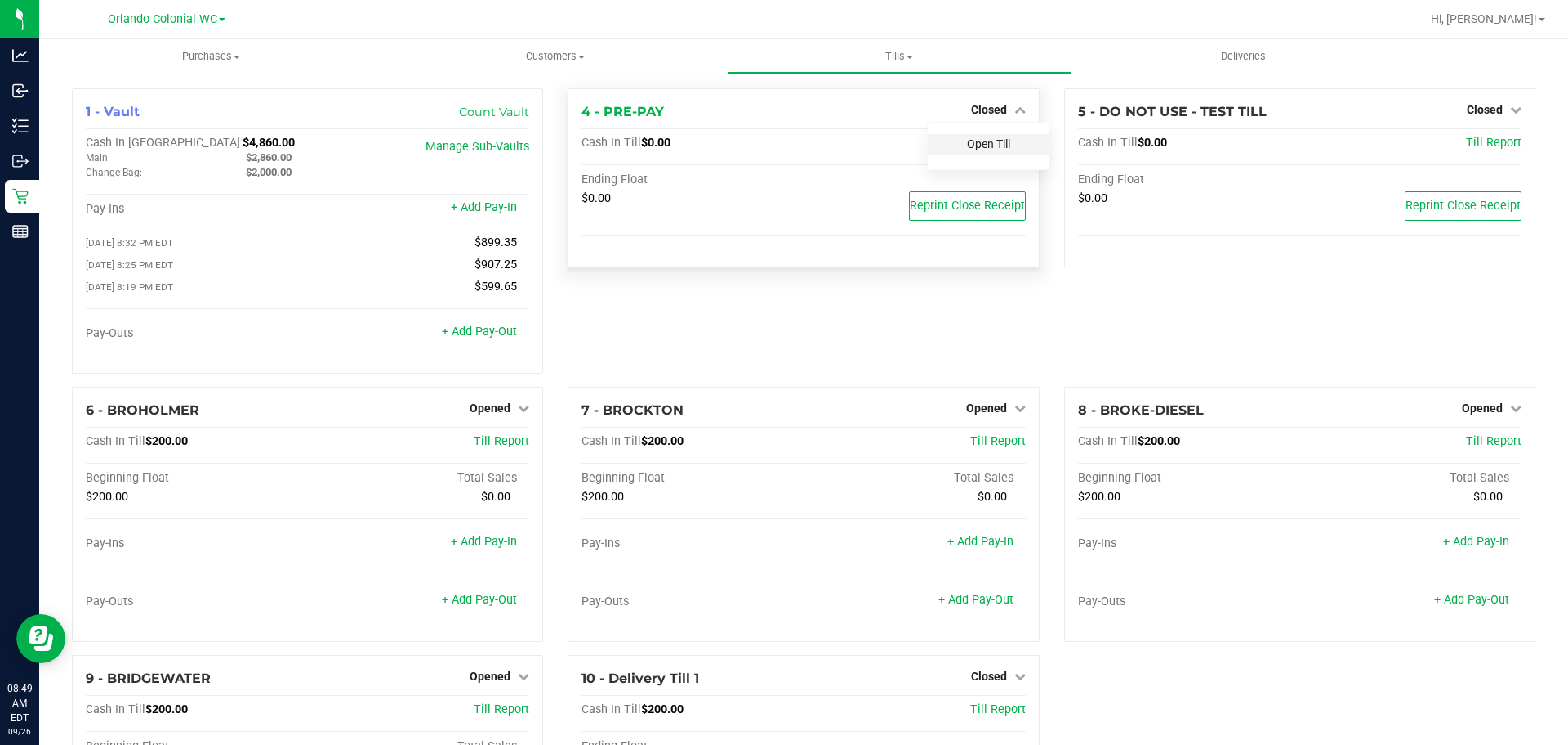
click at [995, 148] on link "Open Till" at bounding box center [989, 143] width 44 height 13
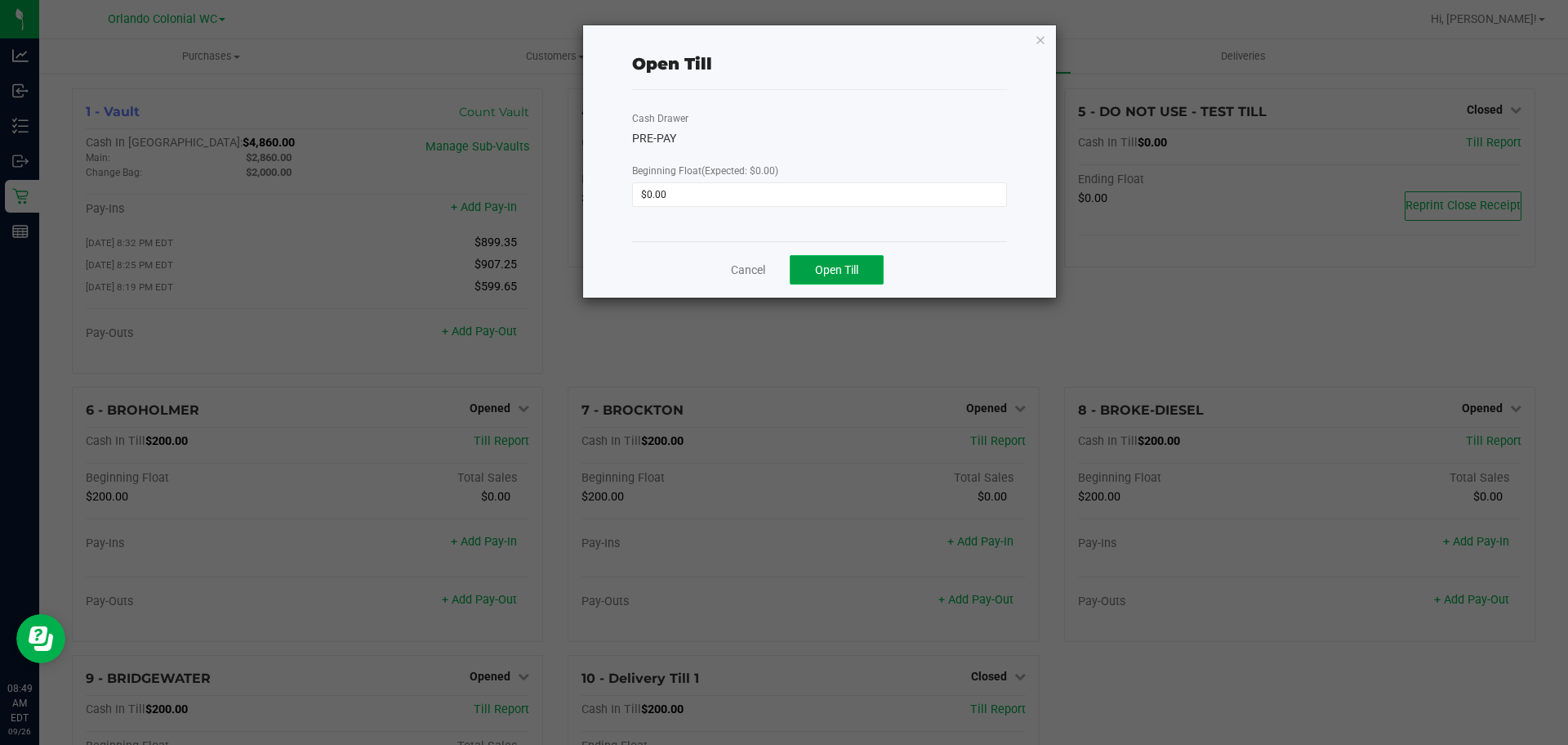
click at [854, 266] on span "Open Till" at bounding box center [837, 270] width 44 height 13
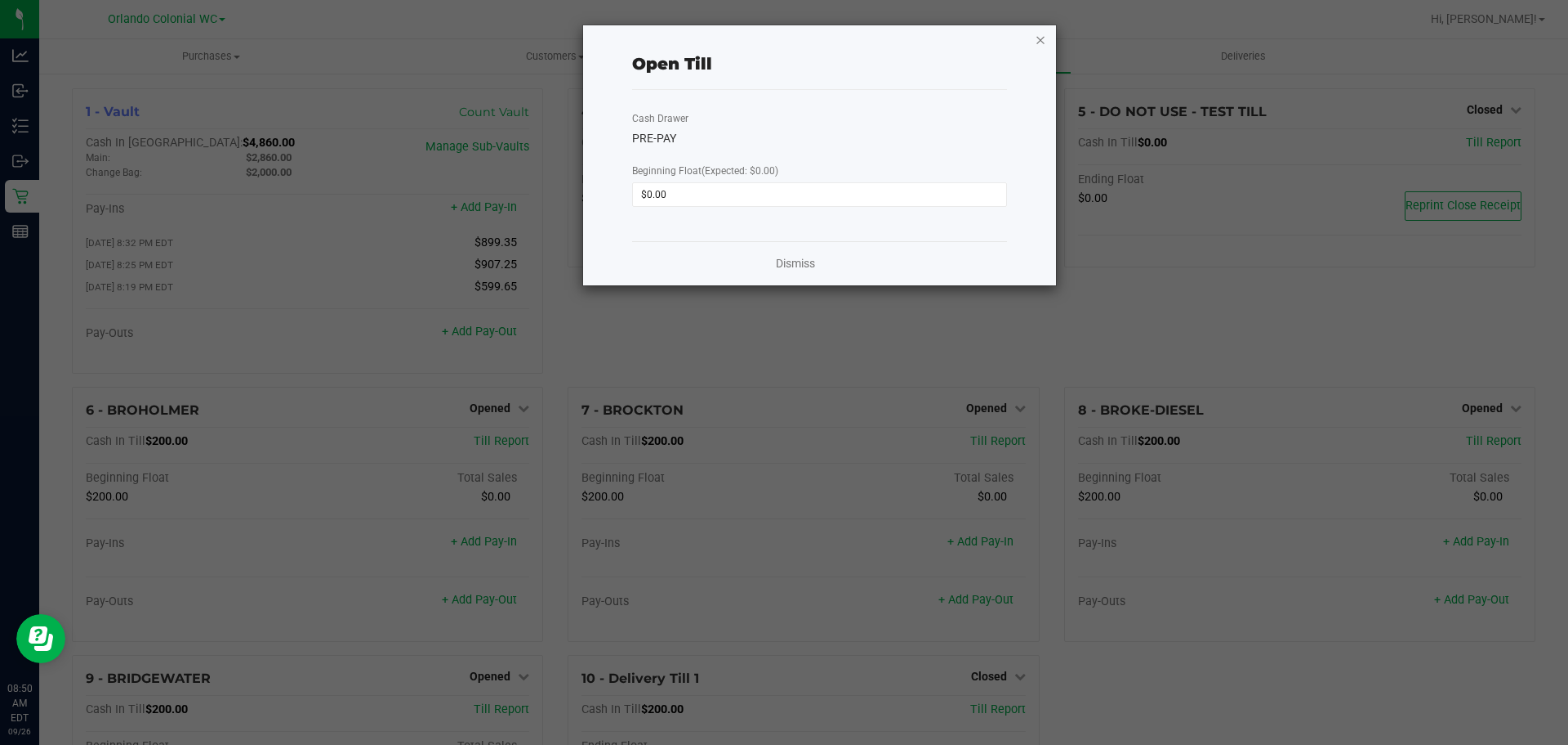
click at [1040, 41] on icon "button" at bounding box center [1041, 39] width 11 height 20
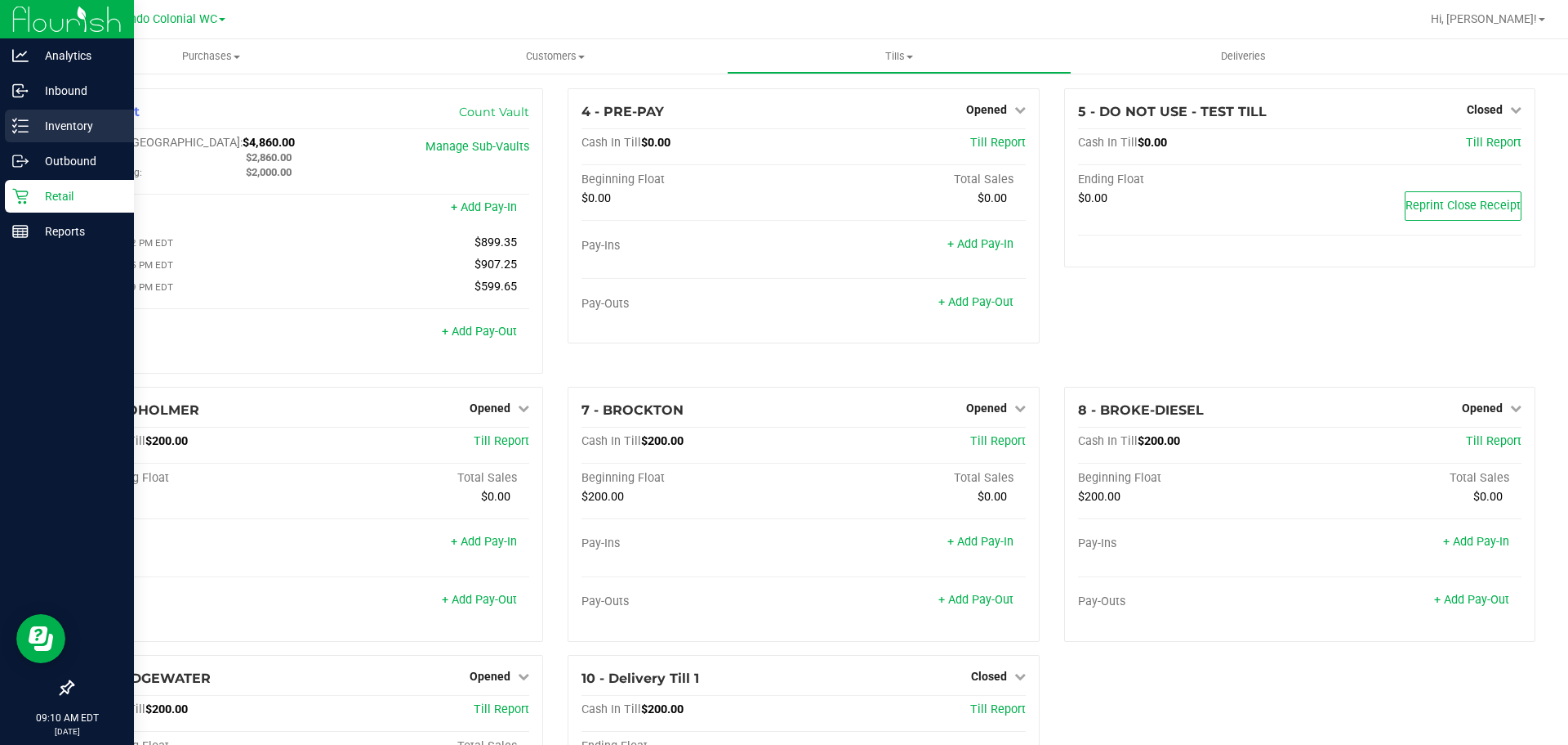
drag, startPoint x: 38, startPoint y: 121, endPoint x: 98, endPoint y: 134, distance: 61.4
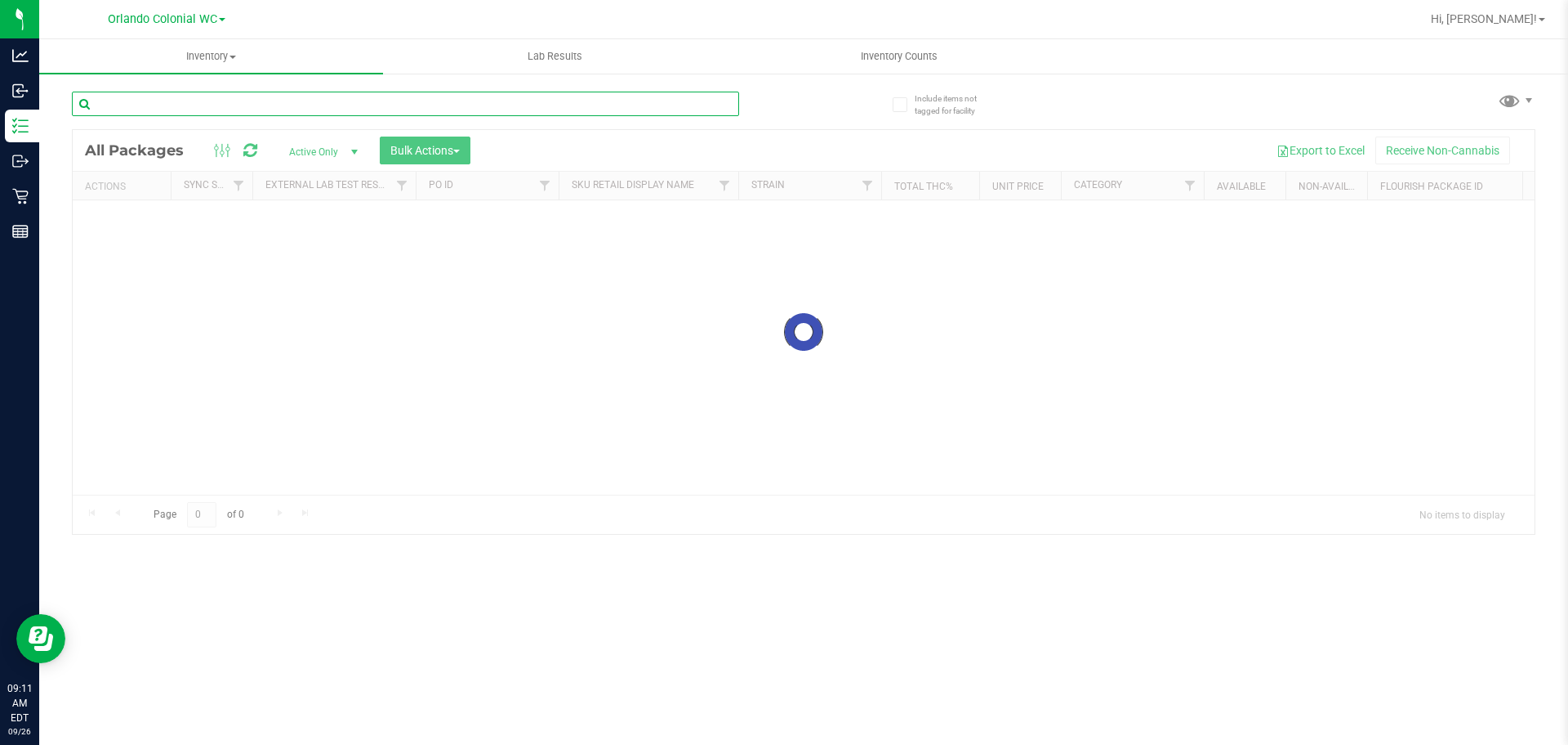
click at [236, 108] on input "text" at bounding box center [406, 104] width 668 height 25
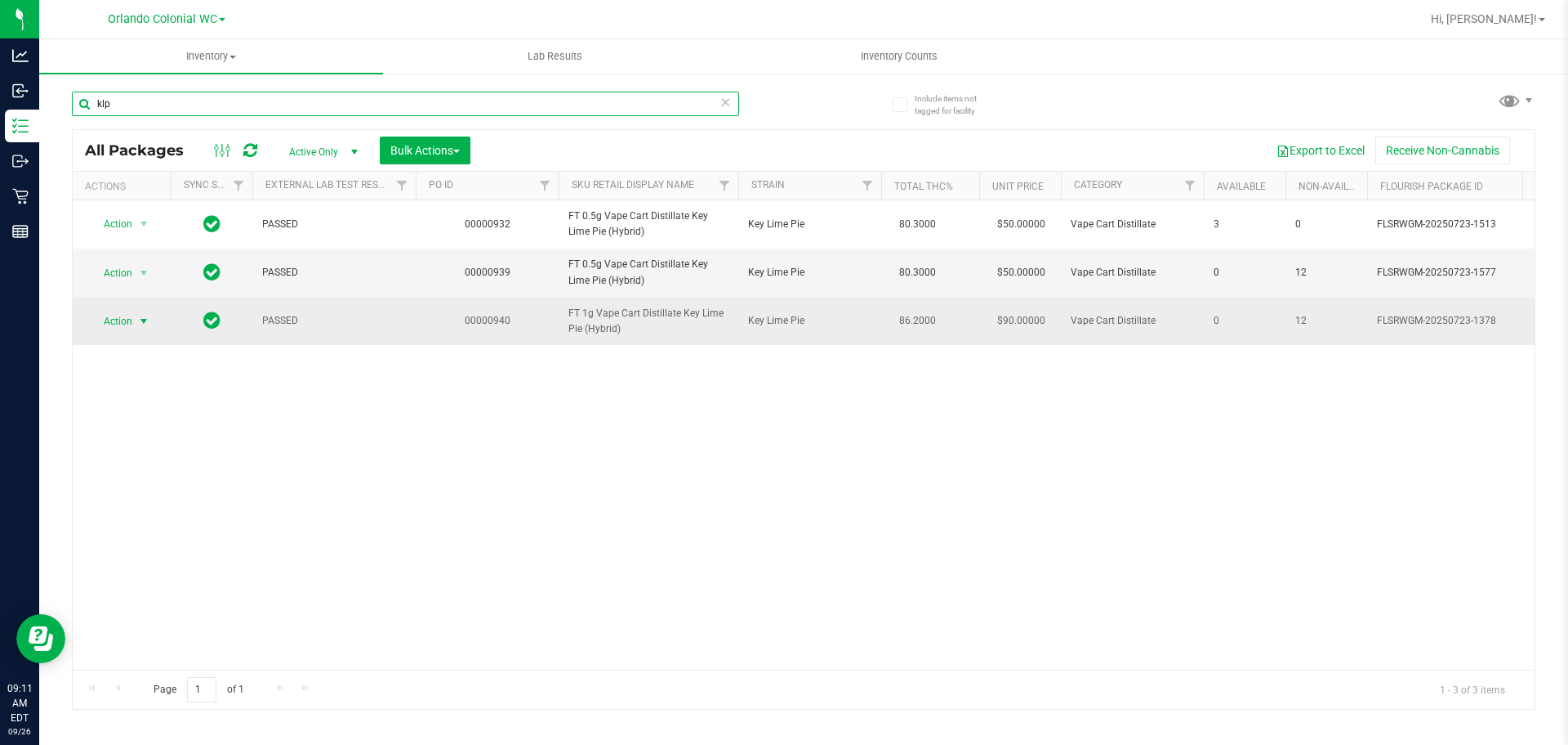
type input "klp"
click at [108, 324] on span "Action" at bounding box center [111, 321] width 44 height 23
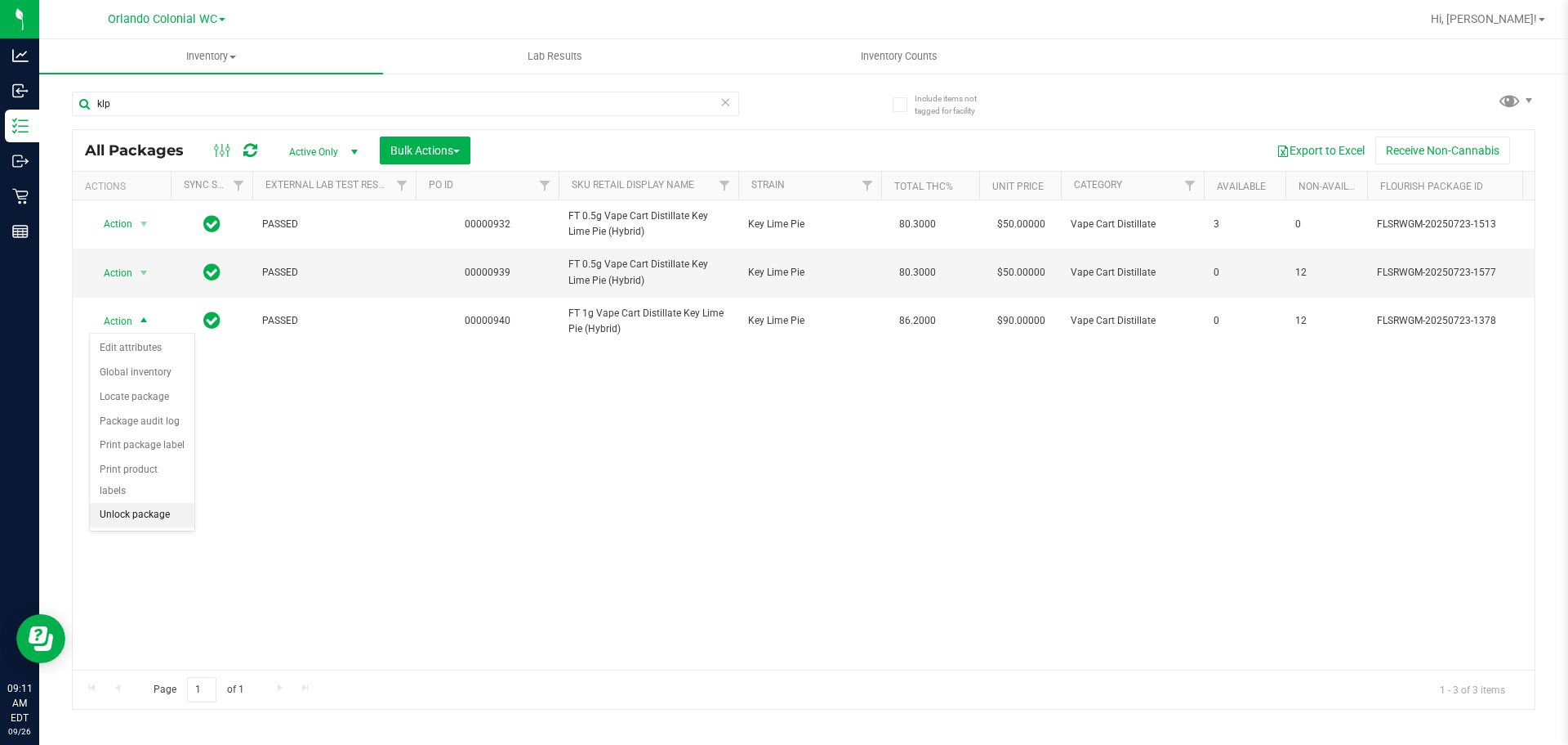
click at [144, 503] on li "Unlock package" at bounding box center [142, 515] width 104 height 25
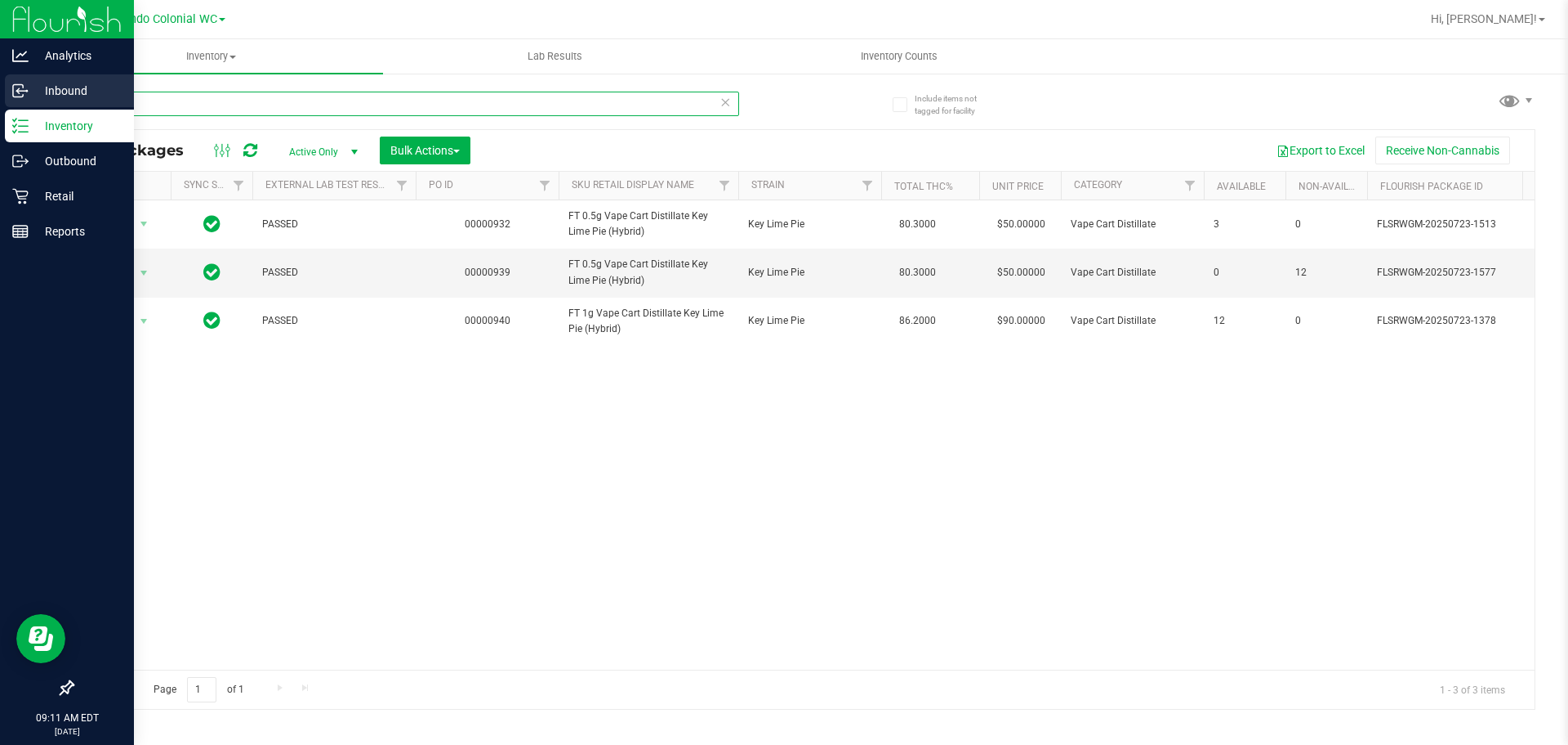
drag, startPoint x: 174, startPoint y: 97, endPoint x: 0, endPoint y: 80, distance: 174.8
click at [0, 83] on div "Analytics Inbound Inventory Outbound Retail Reports 09:11 AM EDT 09/26/2025 09/…" at bounding box center [784, 372] width 1568 height 745
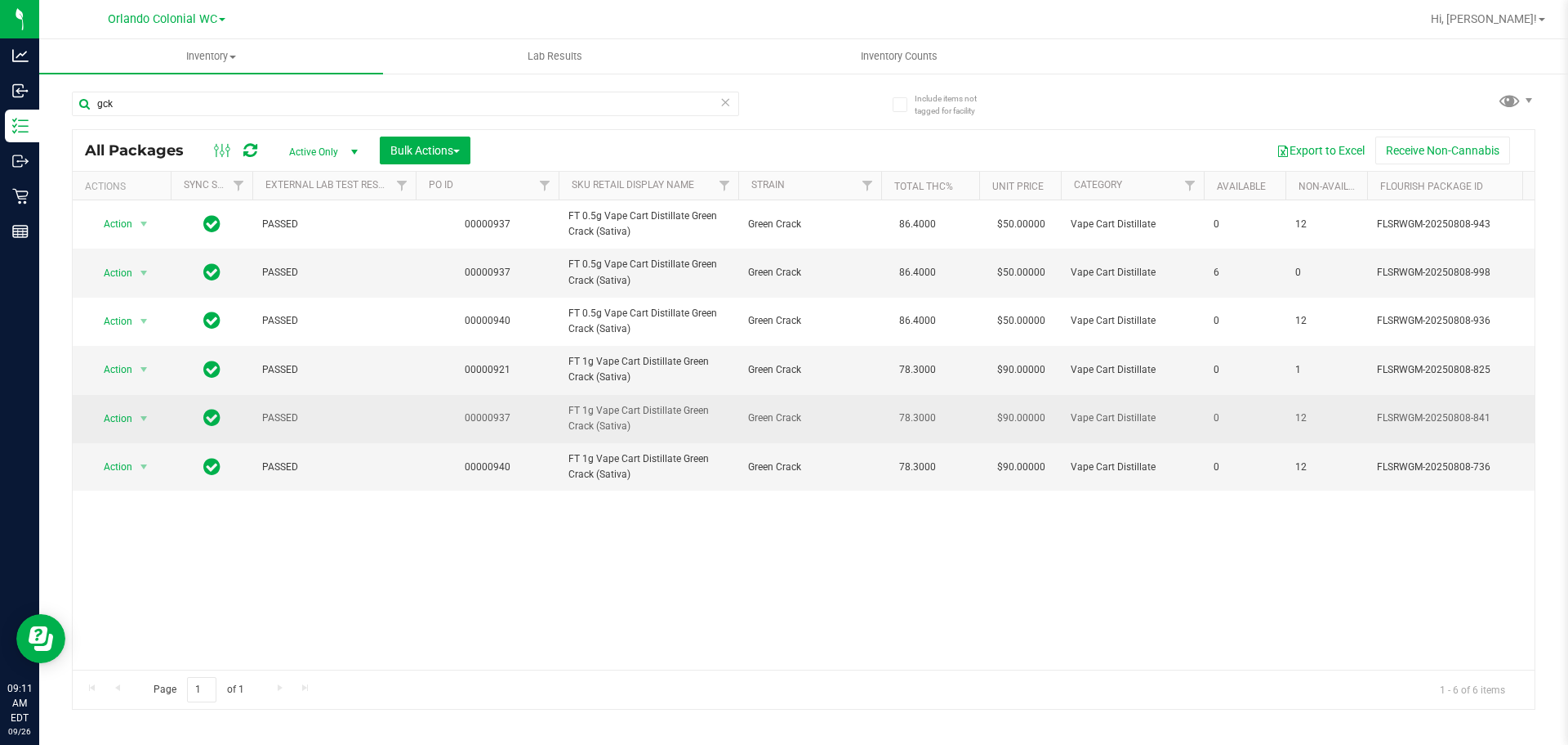
click at [622, 425] on span "FT 1g Vape Cart Distillate Green Crack (Sativa)" at bounding box center [649, 418] width 161 height 31
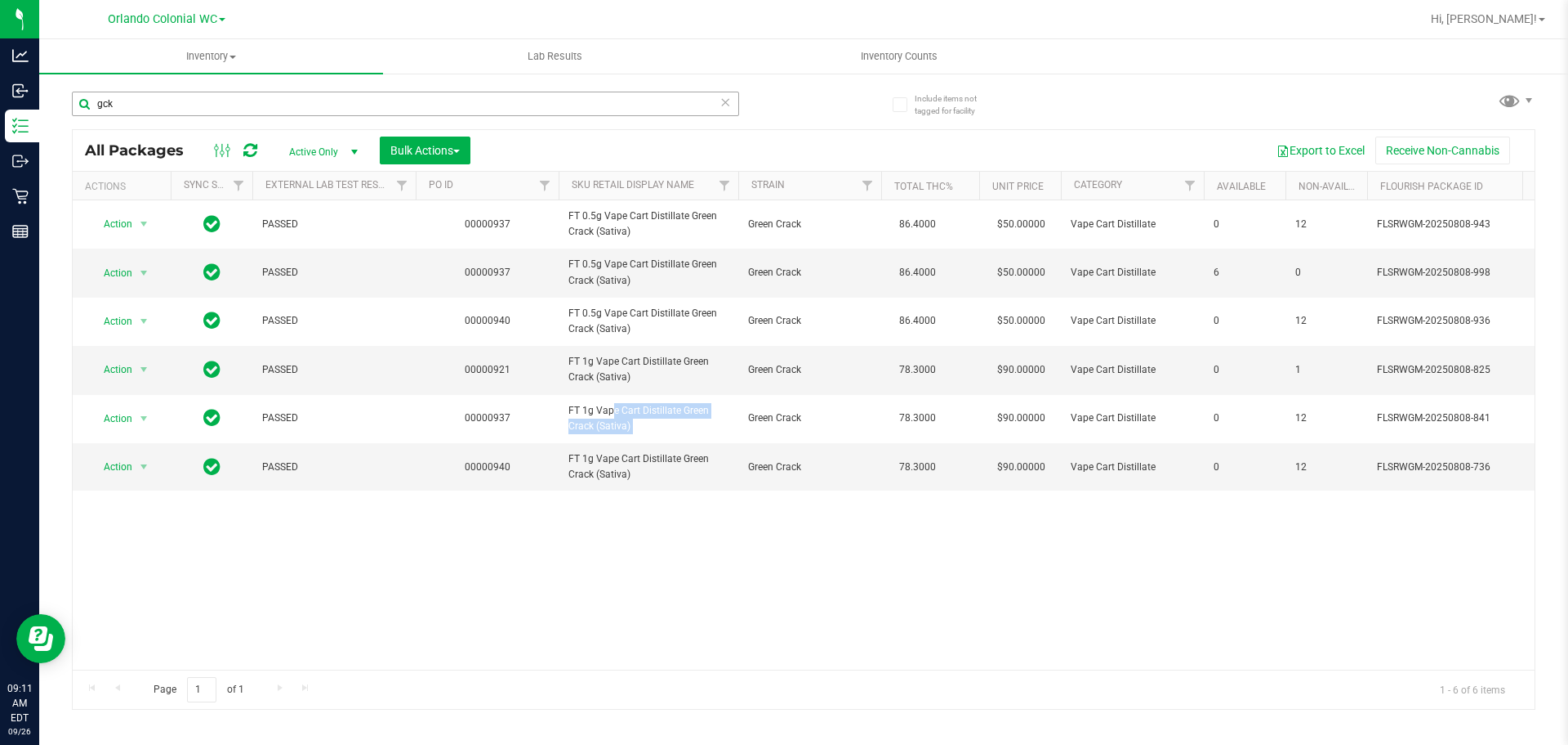
copy tr "FT 1g Vape Cart Distillate Green Crack (Sativa)"
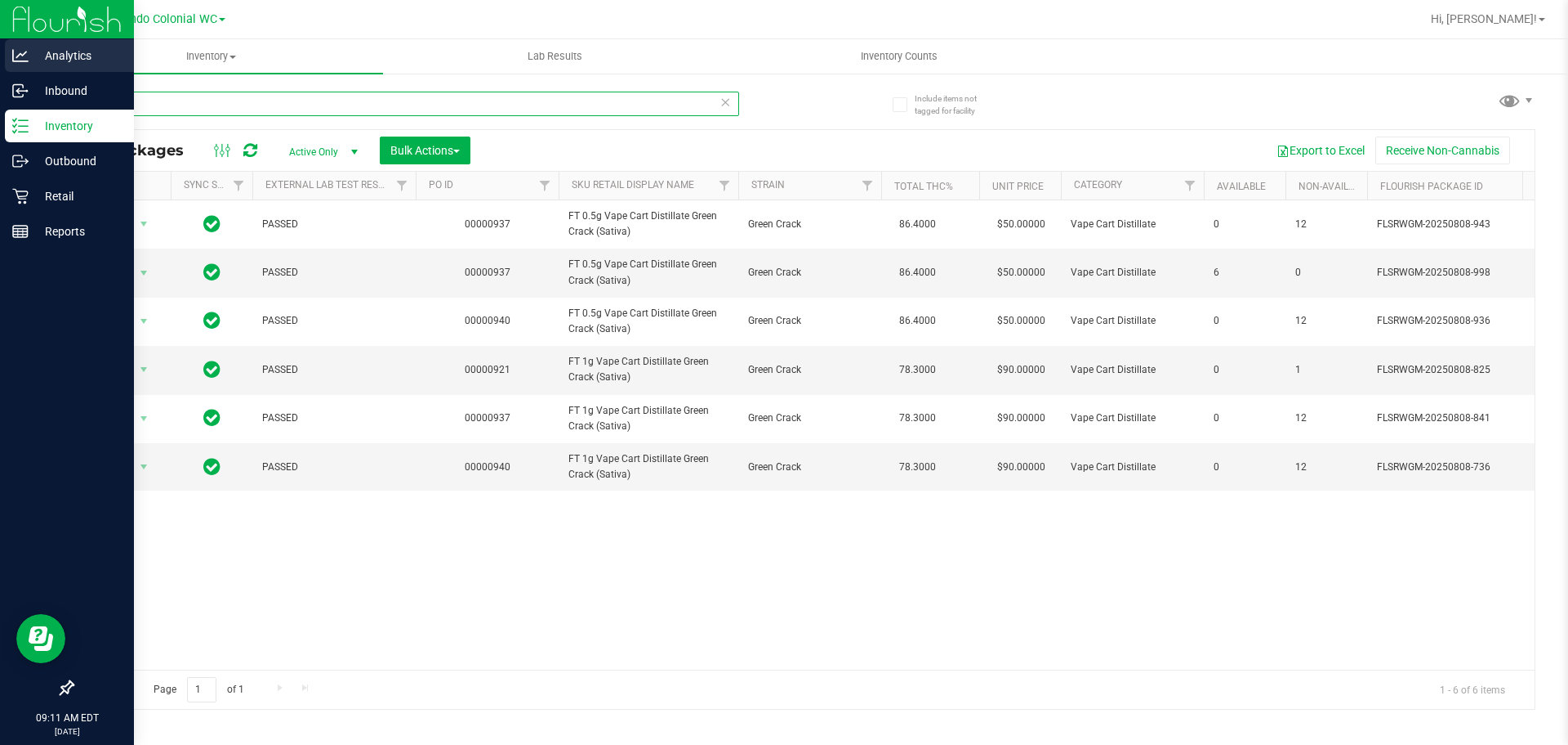
drag, startPoint x: 138, startPoint y: 108, endPoint x: 0, endPoint y: 64, distance: 144.8
click at [0, 62] on div "Analytics Inbound Inventory Outbound Retail Reports 09:11 AM EDT 09/26/2025 09/…" at bounding box center [784, 372] width 1568 height 745
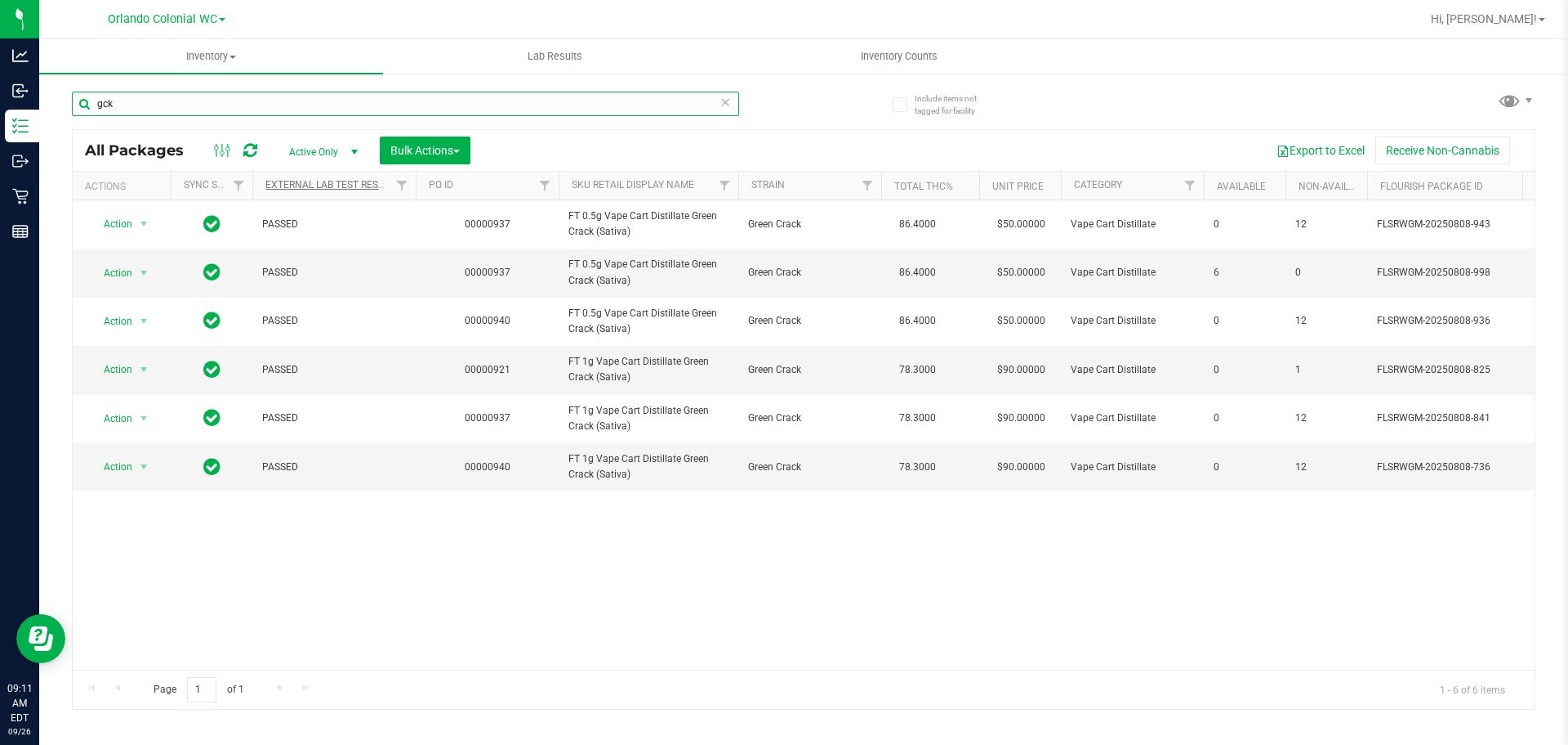
paste input "FT 1g Vape Cart Distillate Green Crack (Sativa)"
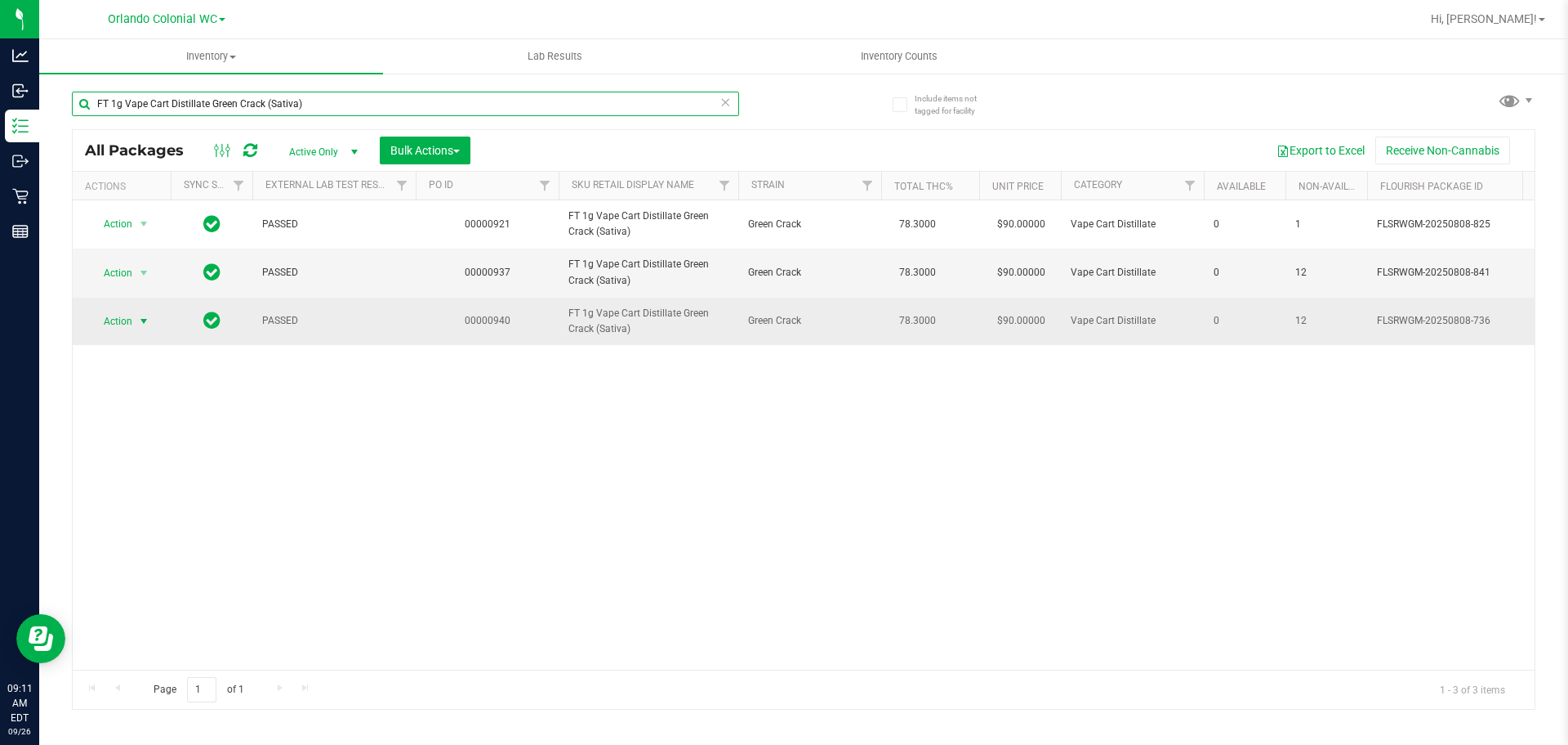
type input "FT 1g Vape Cart Distillate Green Crack (Sativa)"
click at [116, 315] on span "Action" at bounding box center [111, 321] width 44 height 23
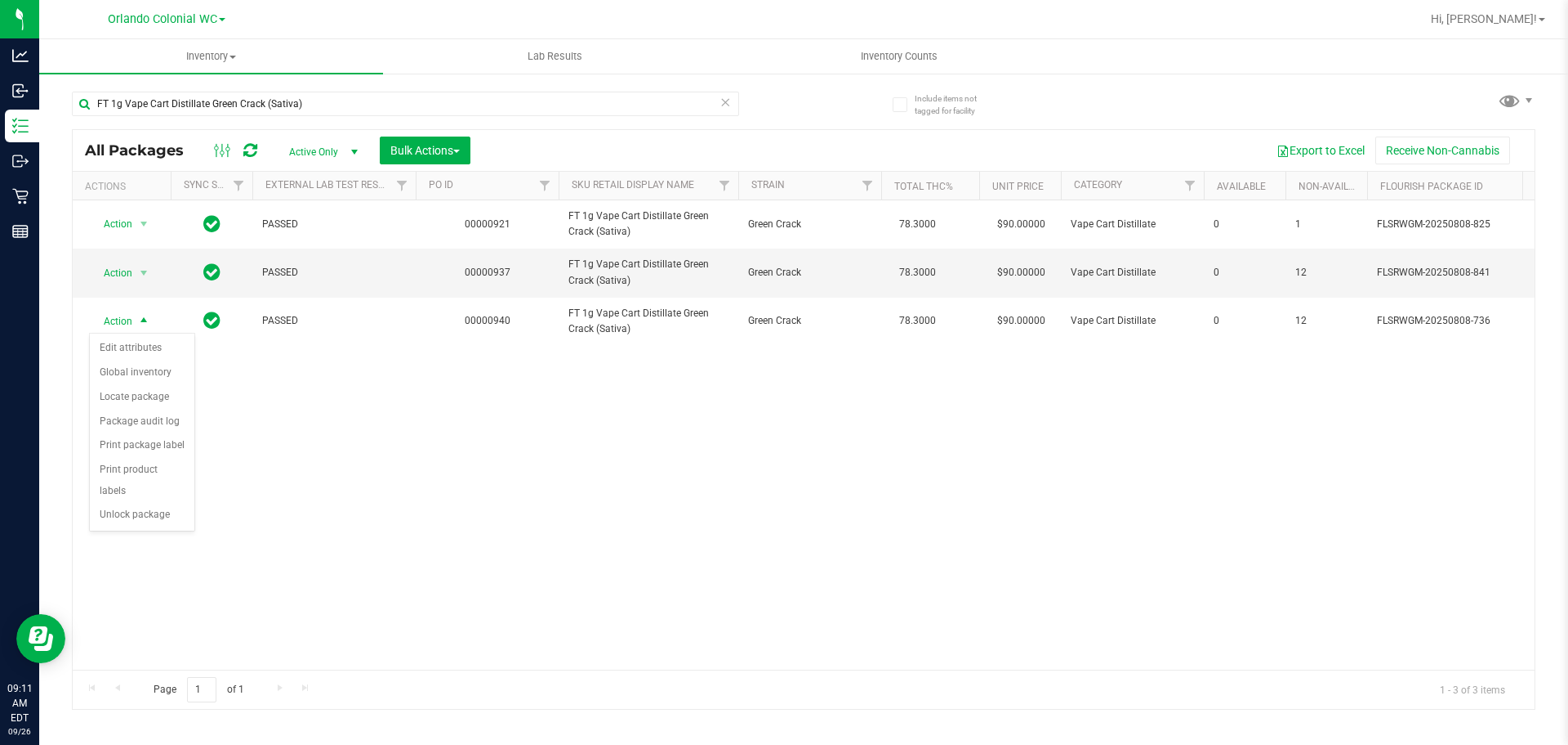
click at [162, 503] on li "Unlock package" at bounding box center [142, 515] width 104 height 25
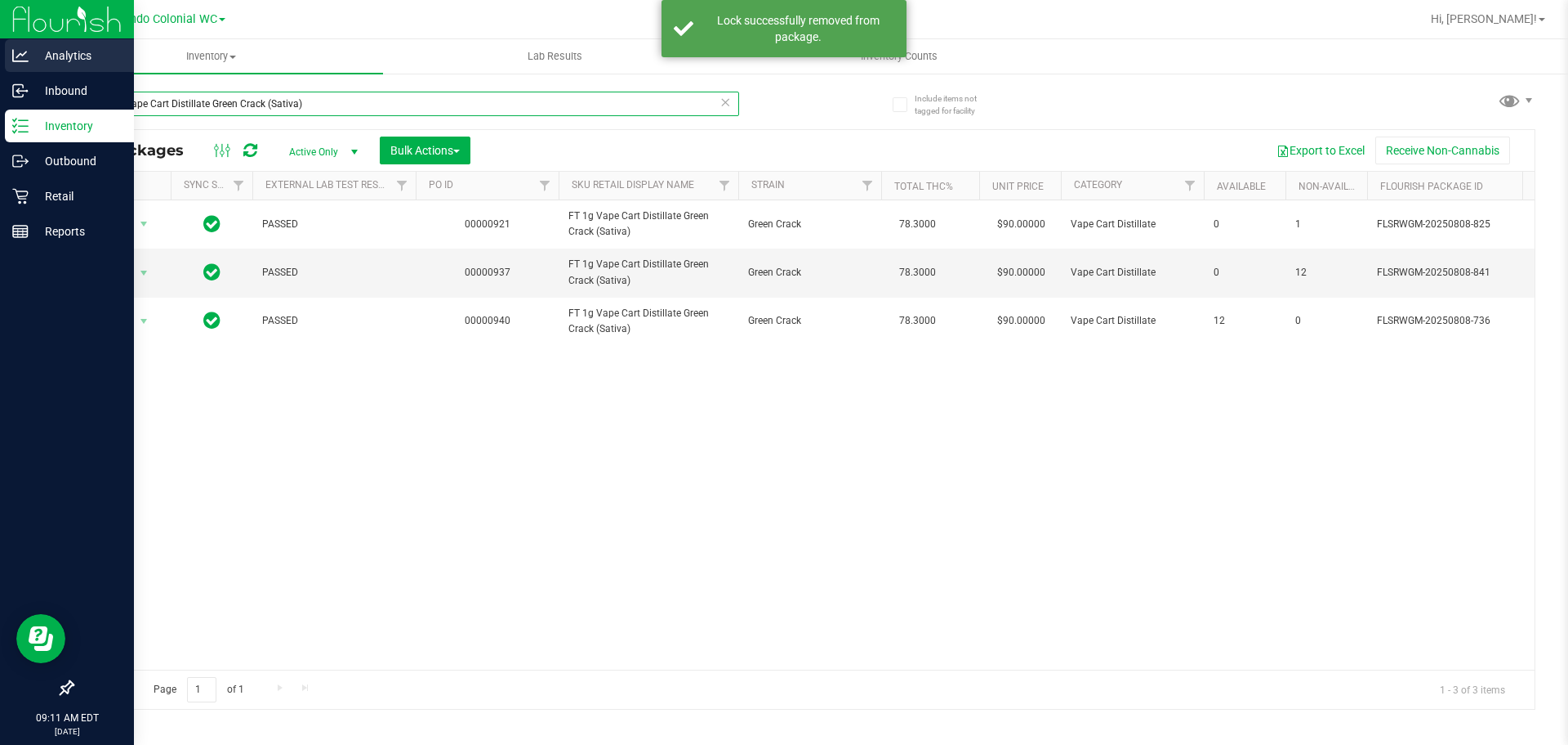
drag, startPoint x: 324, startPoint y: 99, endPoint x: 0, endPoint y: 66, distance: 325.7
click at [0, 67] on div "Analytics Inbound Inventory Outbound Retail Reports 09:11 AM EDT 09/26/2025 09/…" at bounding box center [784, 372] width 1568 height 745
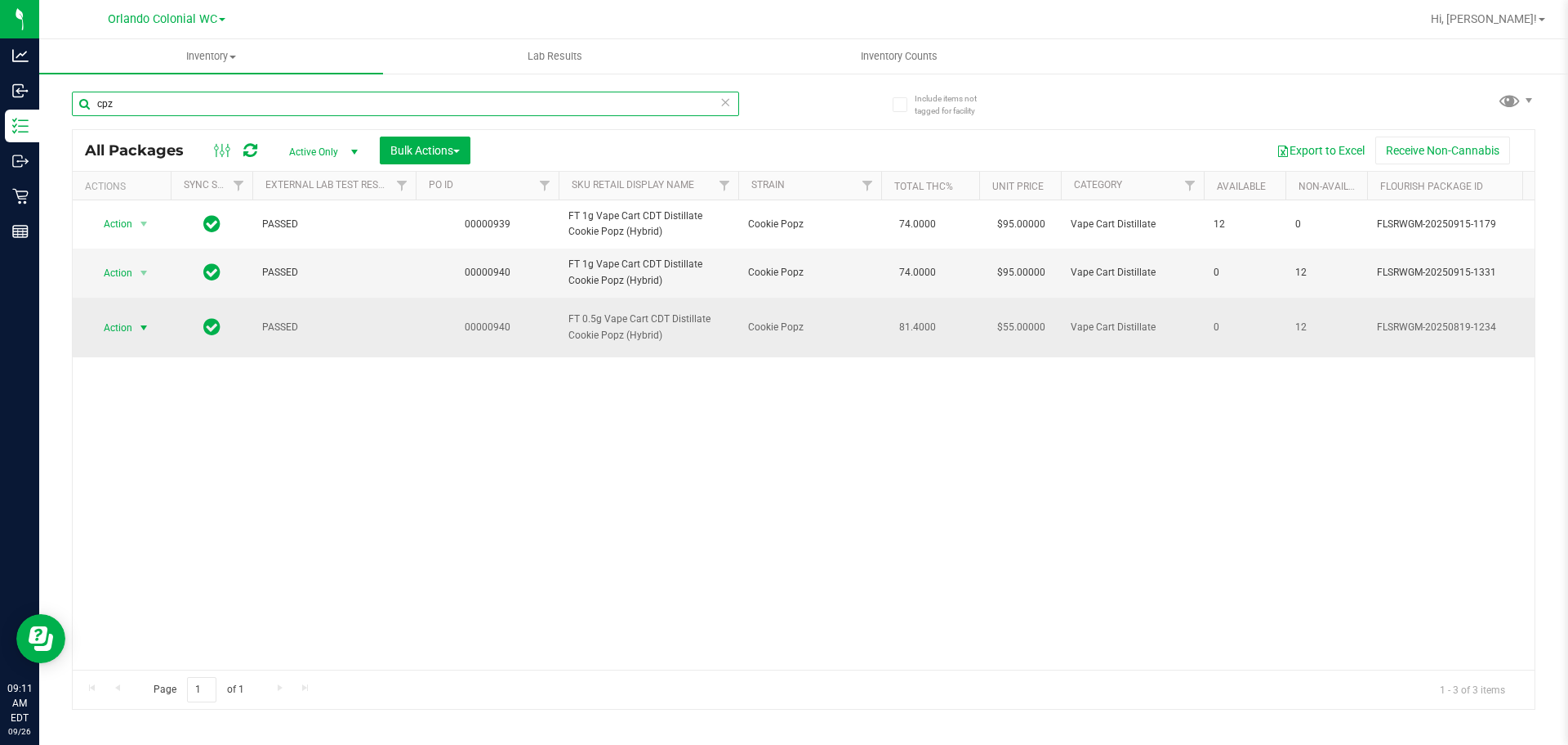
type input "cpz"
click at [114, 330] on span "Action" at bounding box center [111, 328] width 44 height 23
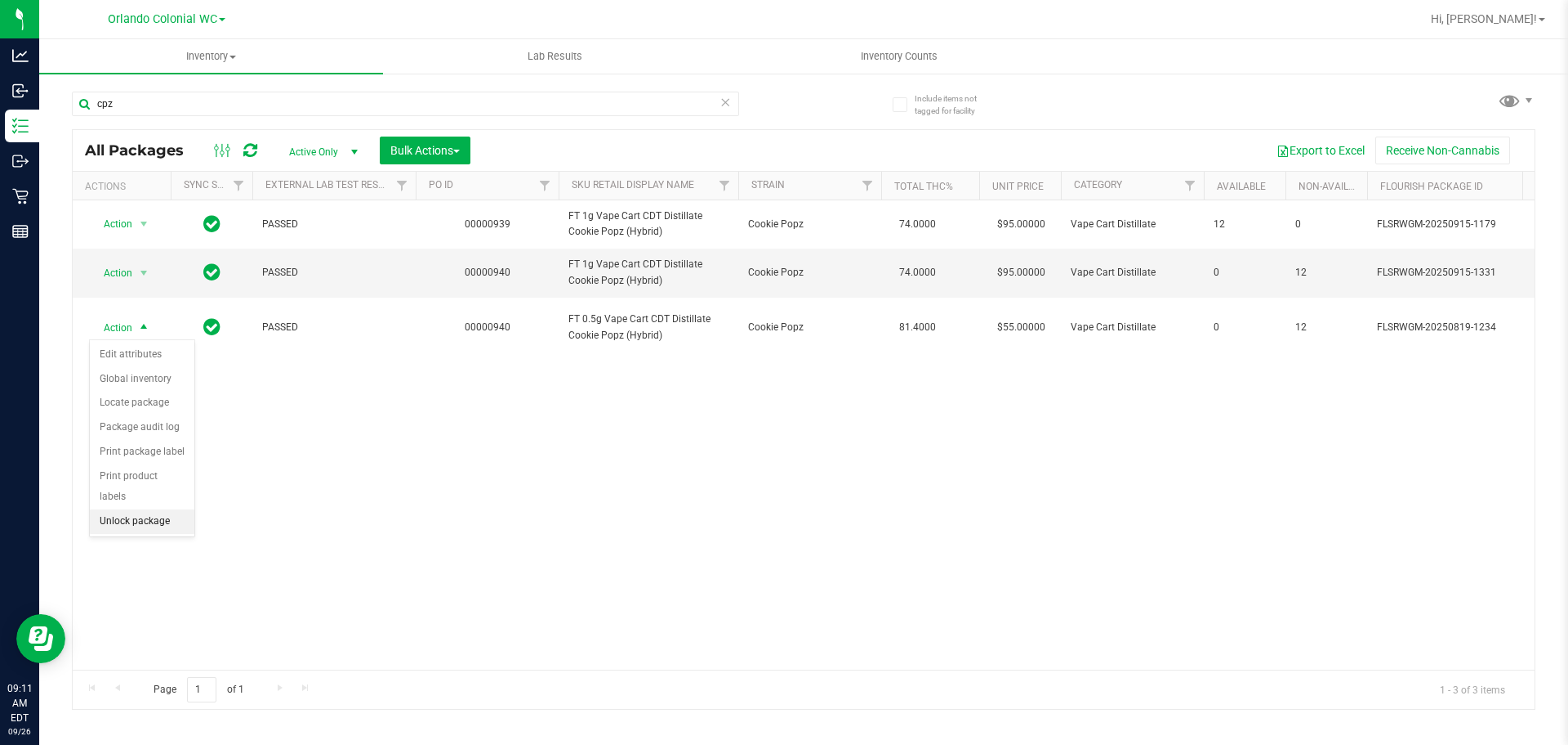
click at [166, 509] on li "Unlock package" at bounding box center [142, 522] width 104 height 25
